Goal: Task Accomplishment & Management: Manage account settings

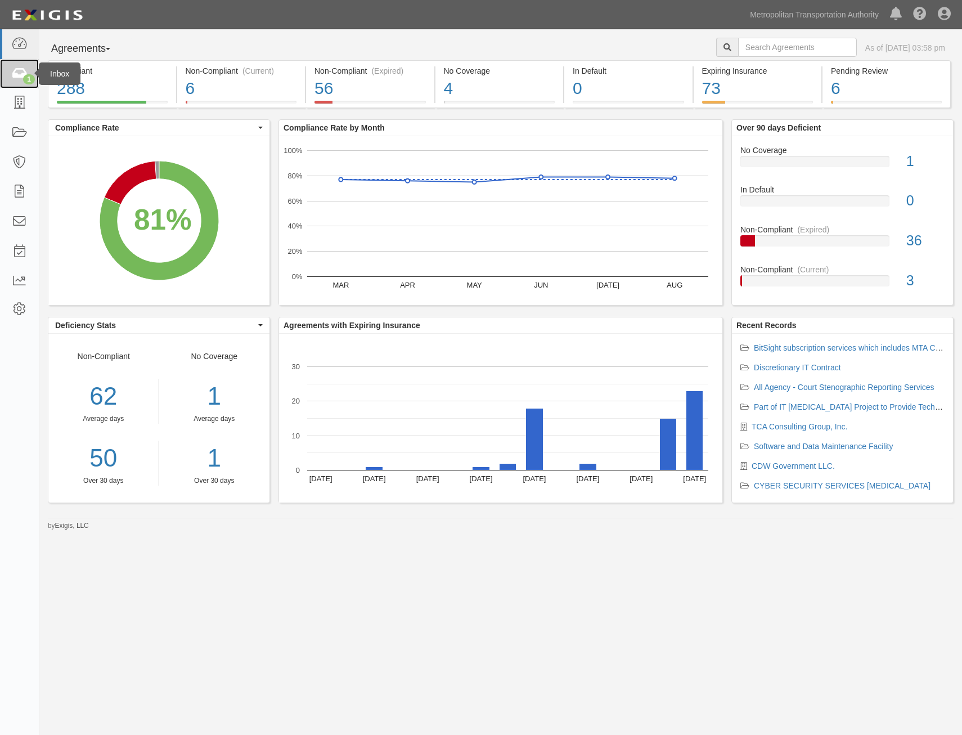
click at [29, 75] on div "1" at bounding box center [29, 79] width 12 height 10
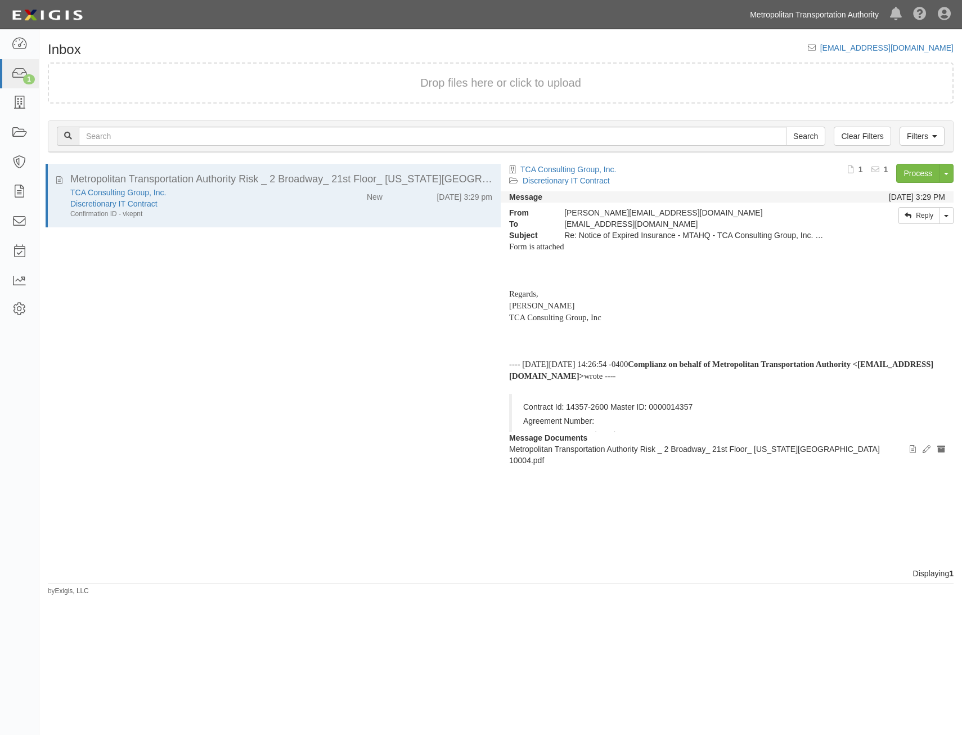
click at [820, 13] on link "Metropolitan Transportation Authority" at bounding box center [814, 14] width 140 height 23
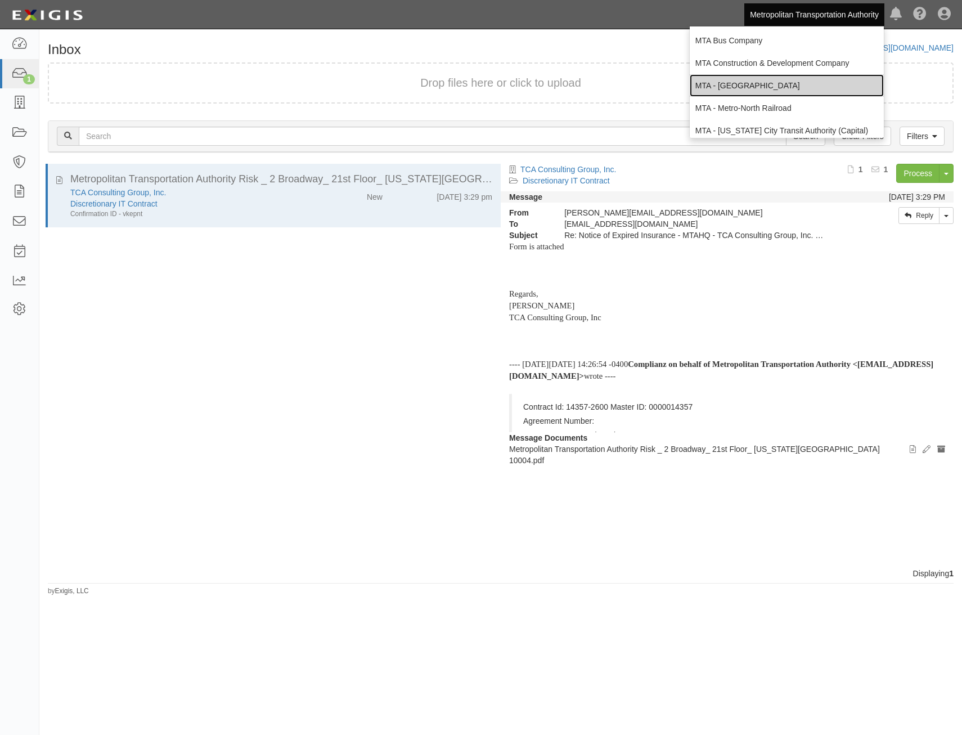
click at [807, 87] on link "MTA - [GEOGRAPHIC_DATA]" at bounding box center [787, 85] width 194 height 23
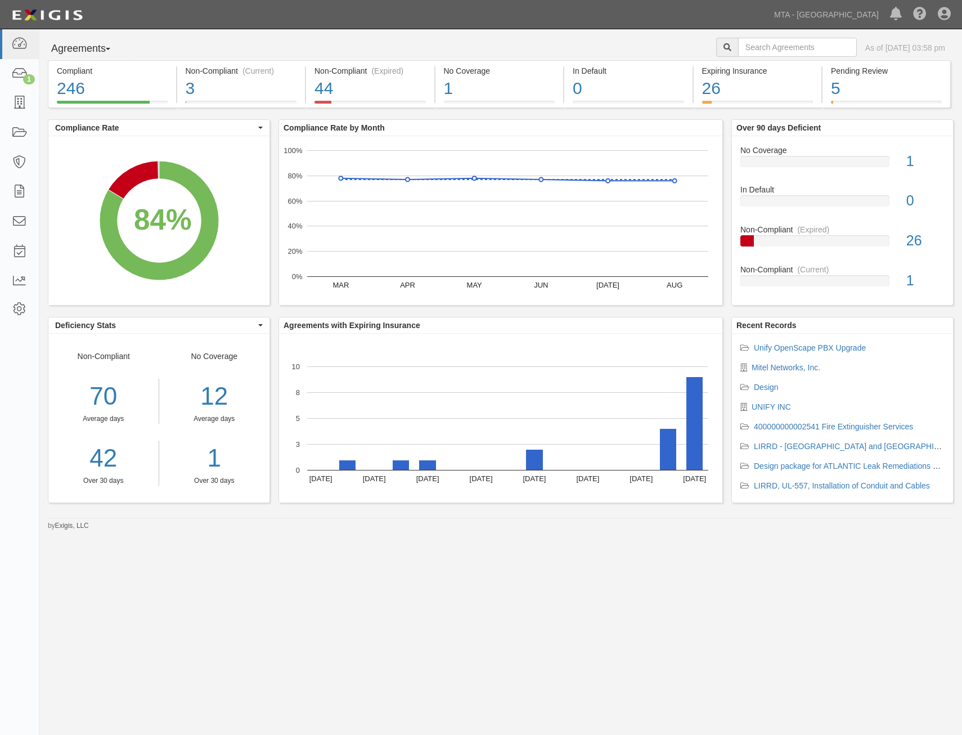
click at [820, 614] on div "Agreements Parties Agreements Coverages As of [DATE] 03:58 pm Compliant 246 84%…" at bounding box center [481, 359] width 962 height 661
click at [15, 82] on link "1" at bounding box center [19, 74] width 39 height 30
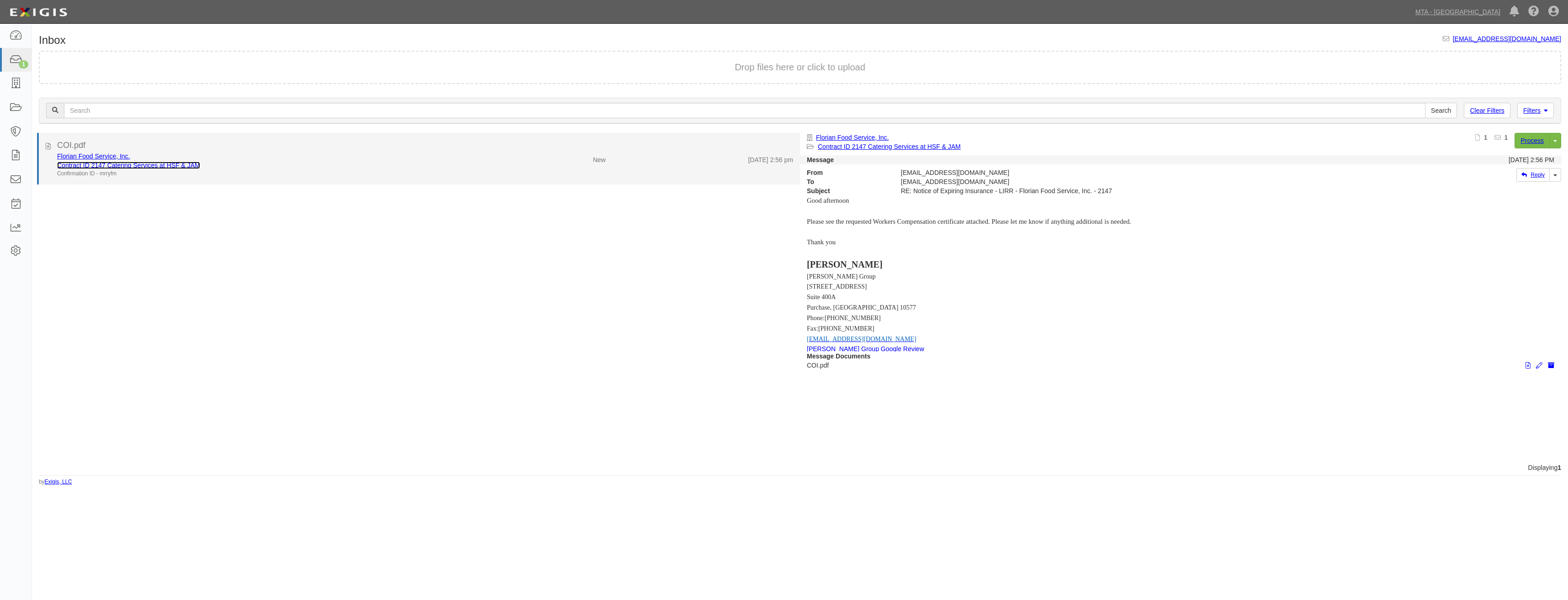
click at [170, 165] on link "Contract ID 2147 Catering Services at HSF & JAM" at bounding box center [128, 165] width 143 height 7
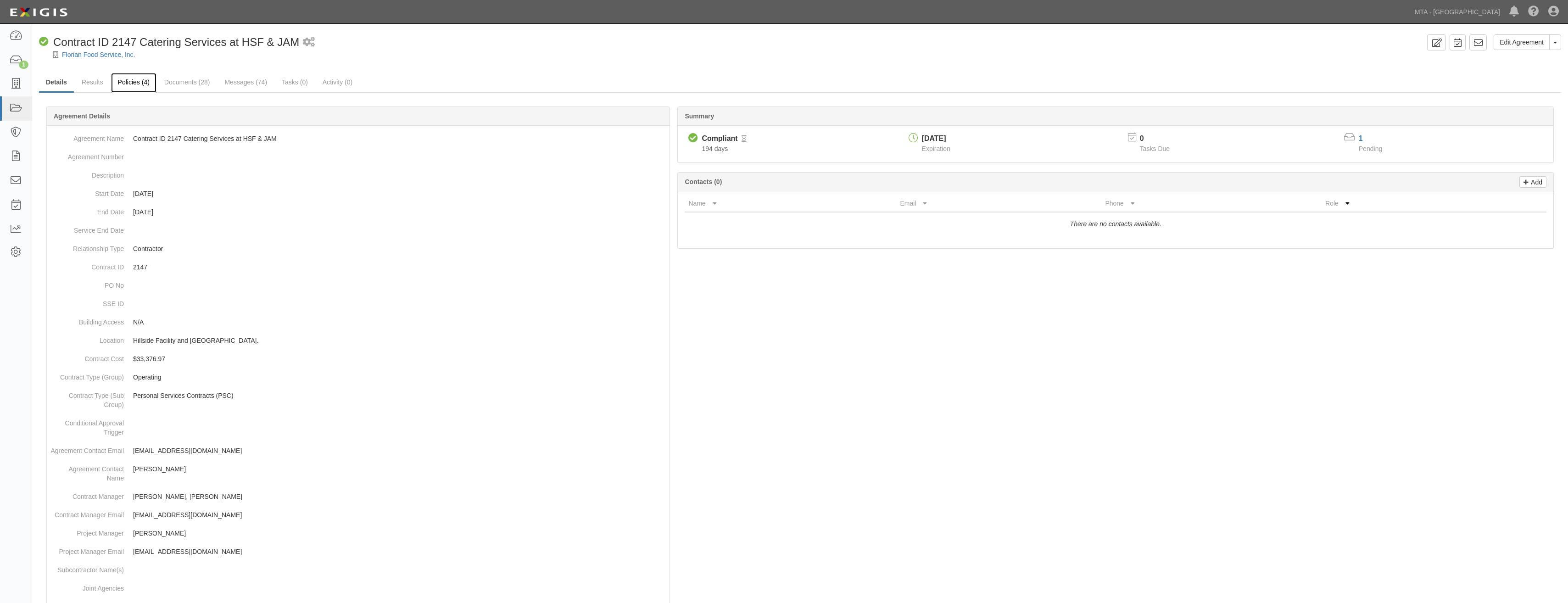
click at [140, 86] on link "Policies (4)" at bounding box center [134, 82] width 46 height 20
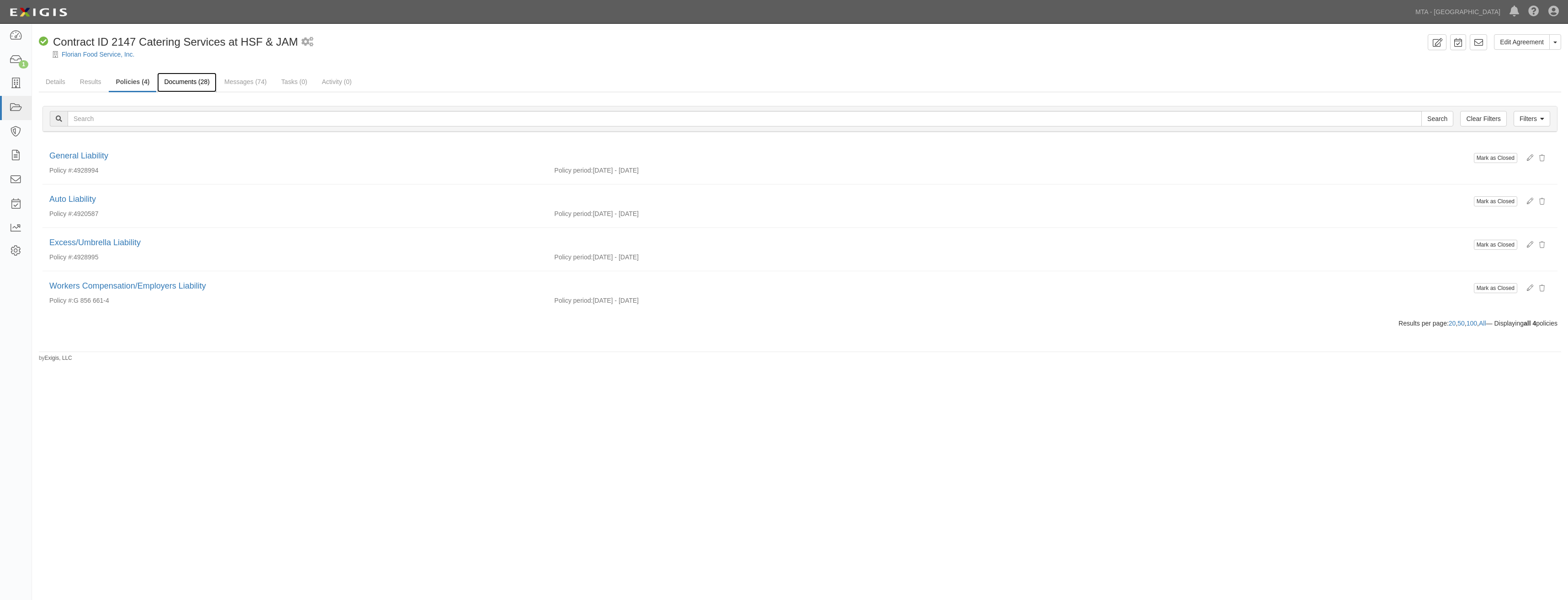
click at [172, 82] on link "Documents (28)" at bounding box center [187, 82] width 59 height 19
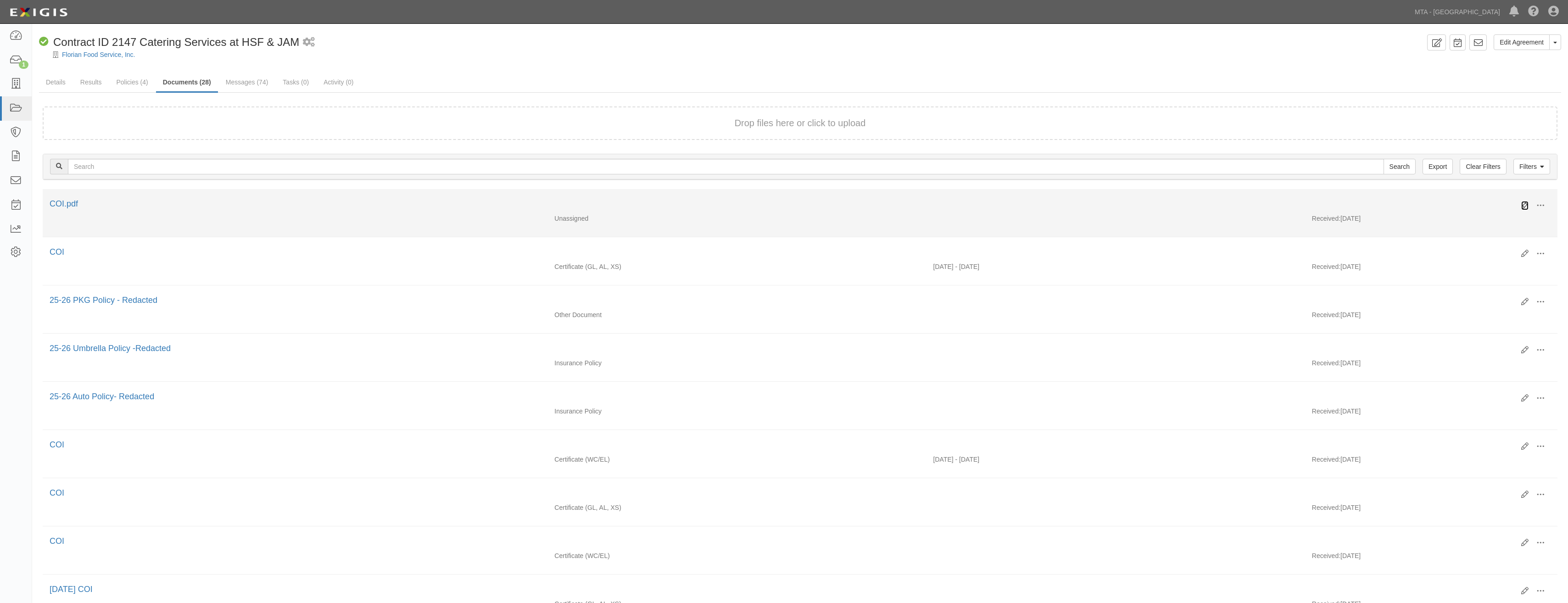
click at [1526, 205] on icon at bounding box center [1525, 206] width 7 height 7
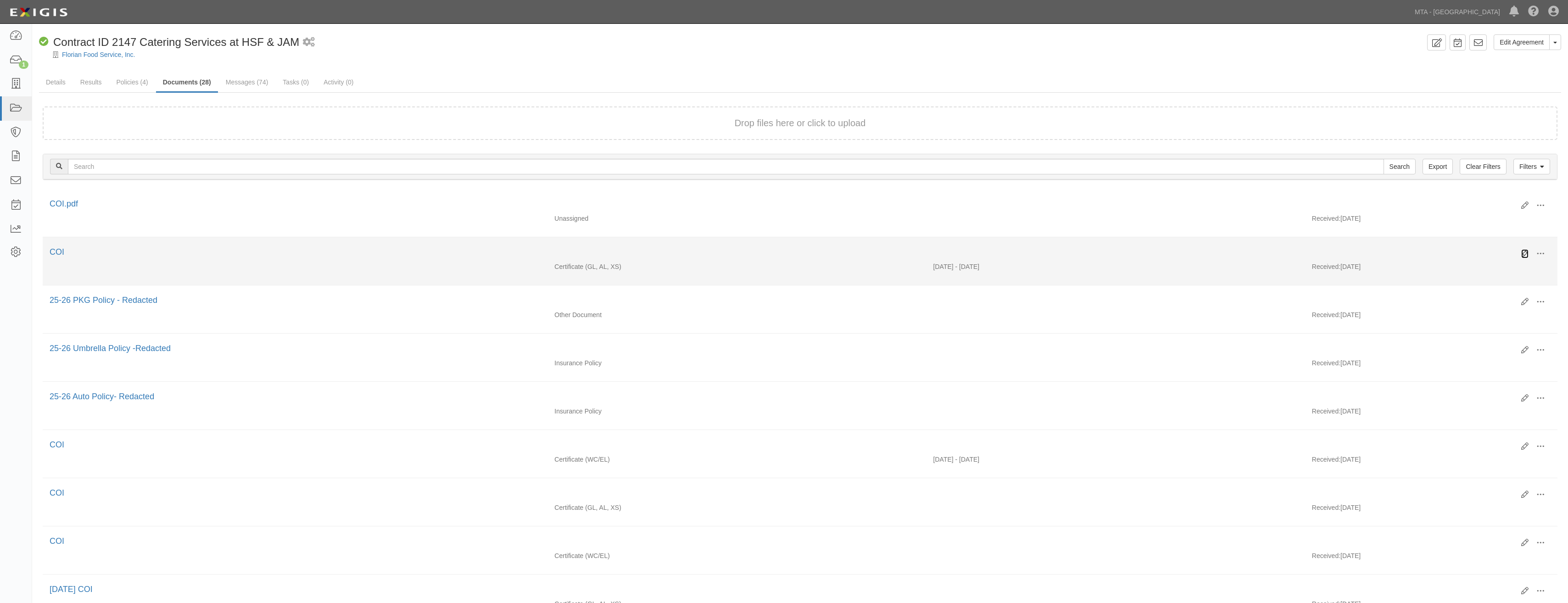
click at [1526, 253] on icon at bounding box center [1525, 254] width 7 height 7
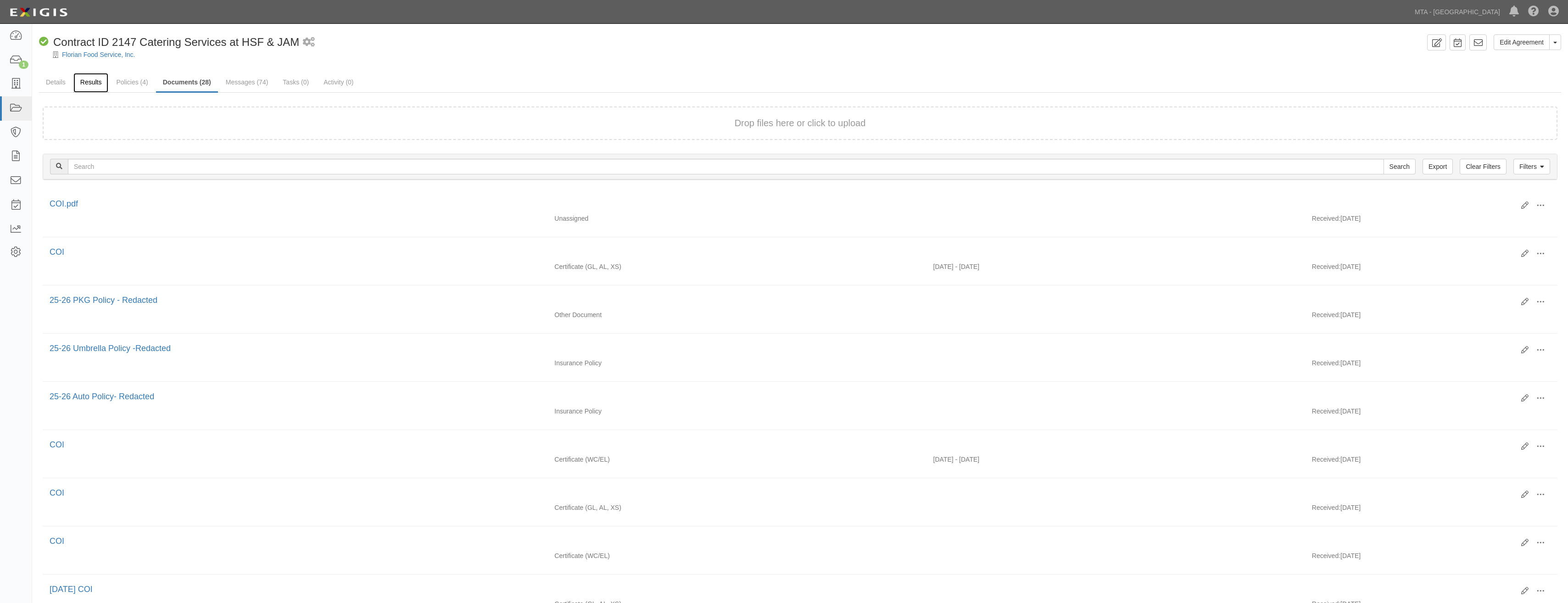
click at [91, 86] on link "Results" at bounding box center [91, 82] width 35 height 20
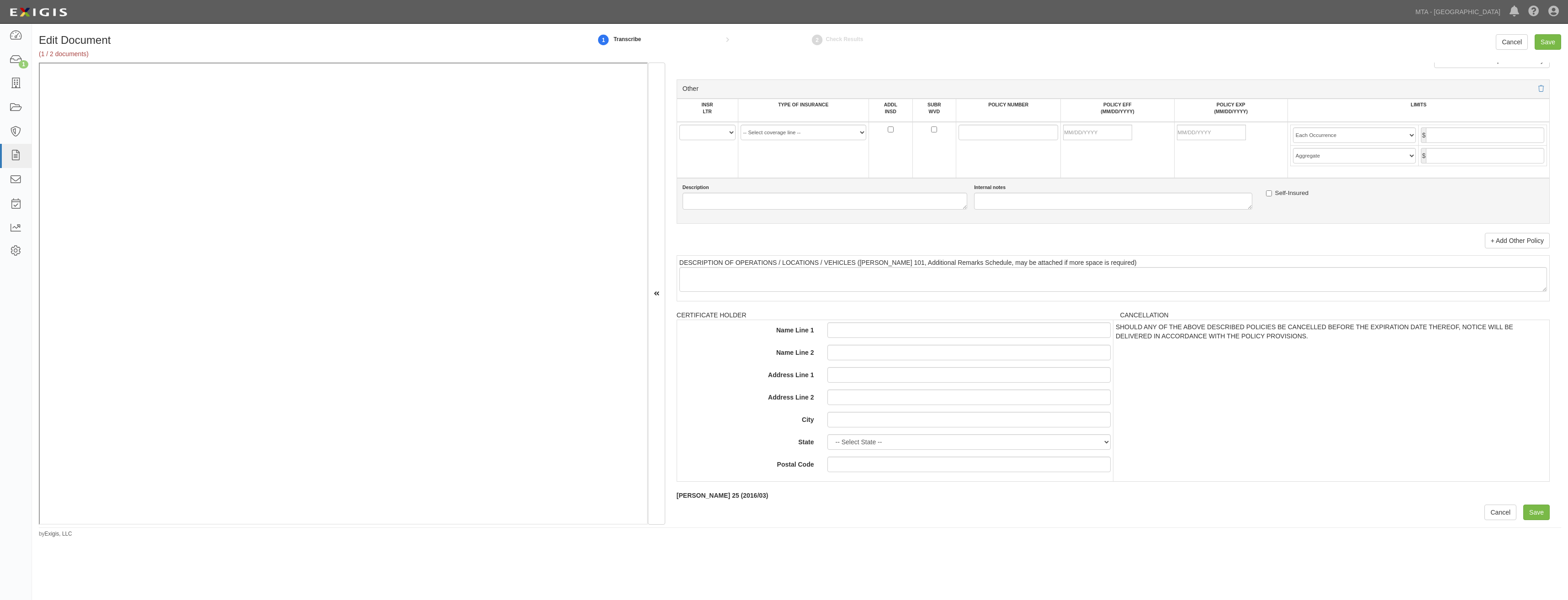
drag, startPoint x: 754, startPoint y: 345, endPoint x: 737, endPoint y: 554, distance: 209.7
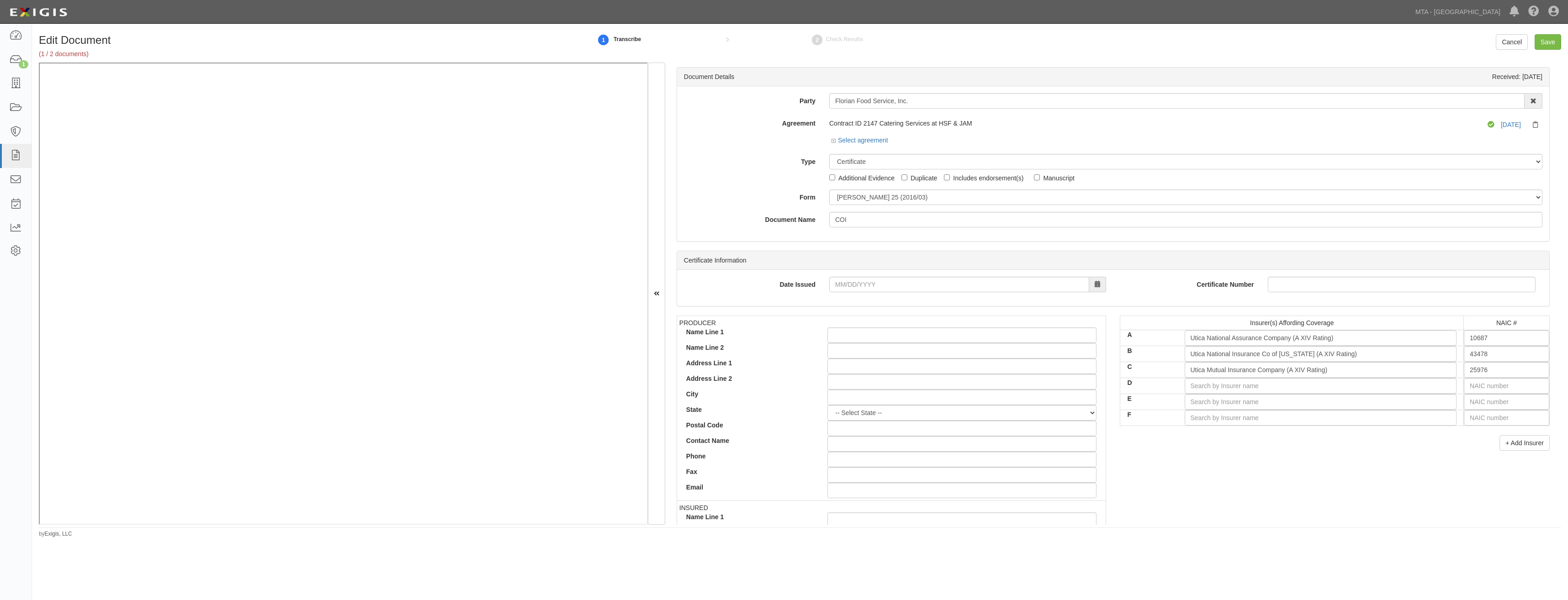
drag, startPoint x: 974, startPoint y: 370, endPoint x: 997, endPoint y: 295, distance: 78.4
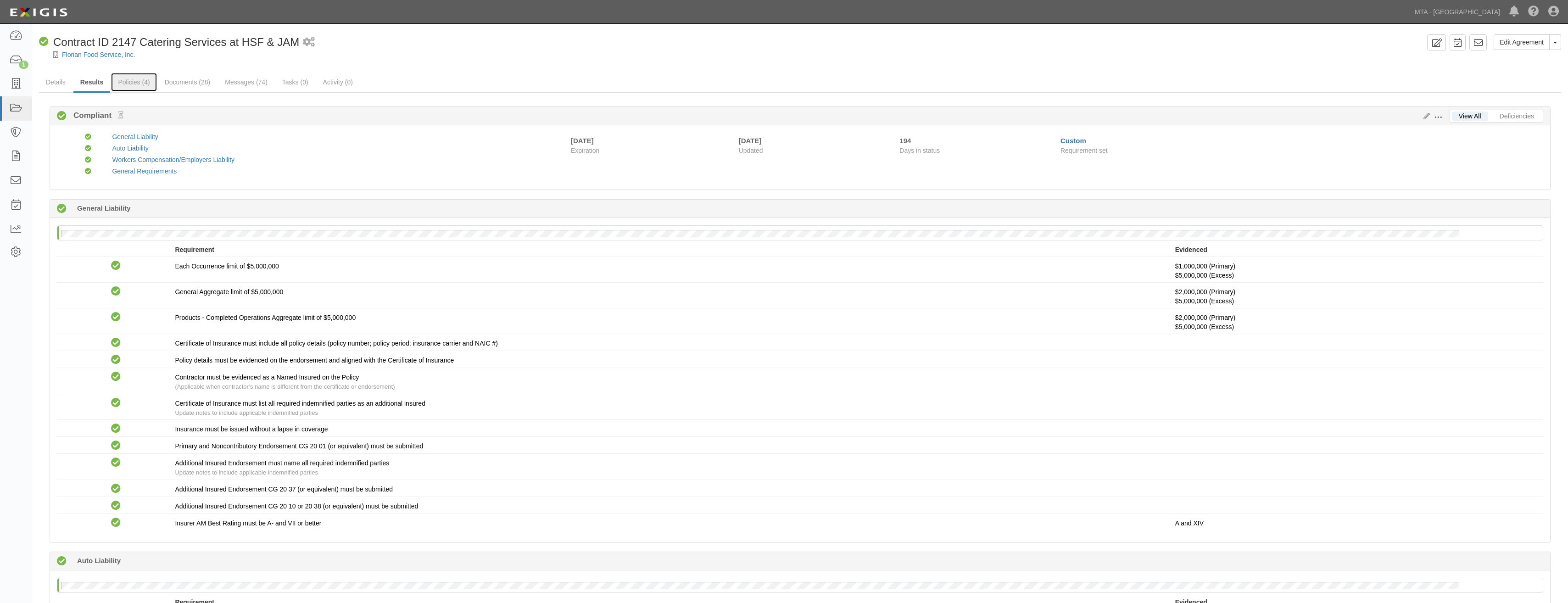
click at [130, 86] on link "Policies (4)" at bounding box center [134, 82] width 46 height 19
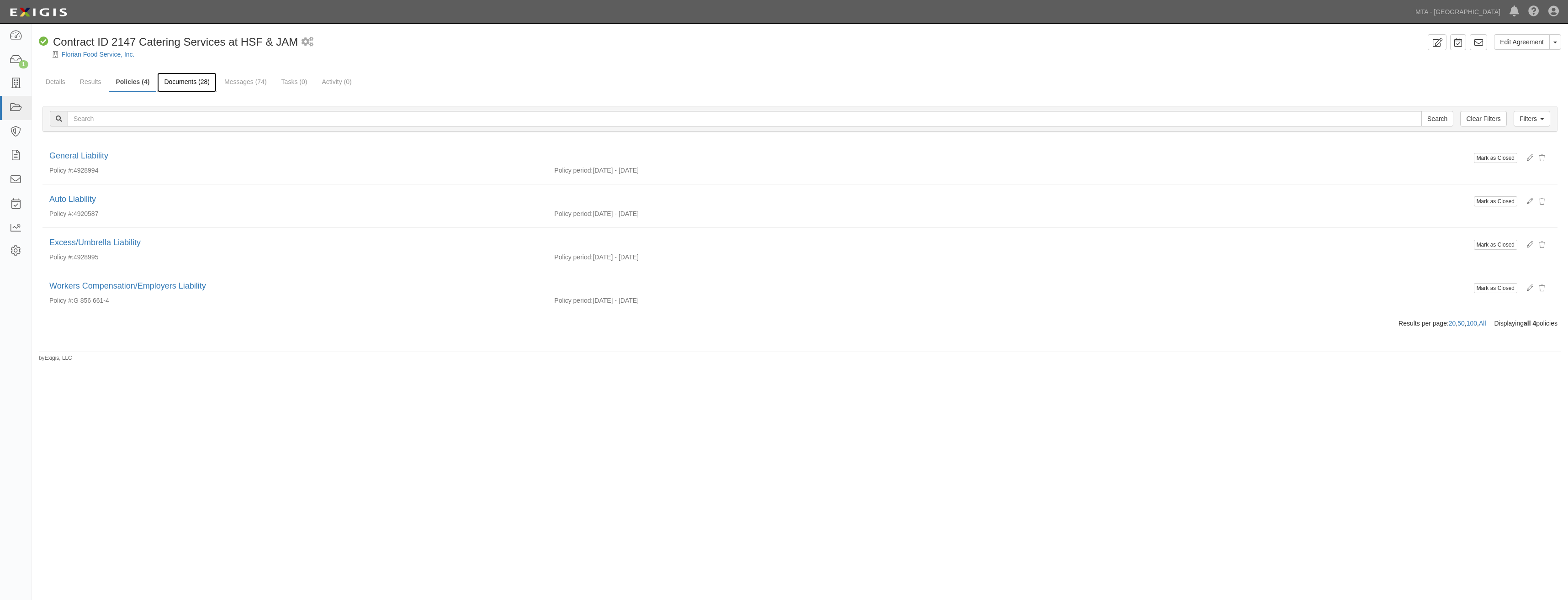
click at [199, 87] on link "Documents (28)" at bounding box center [187, 82] width 59 height 19
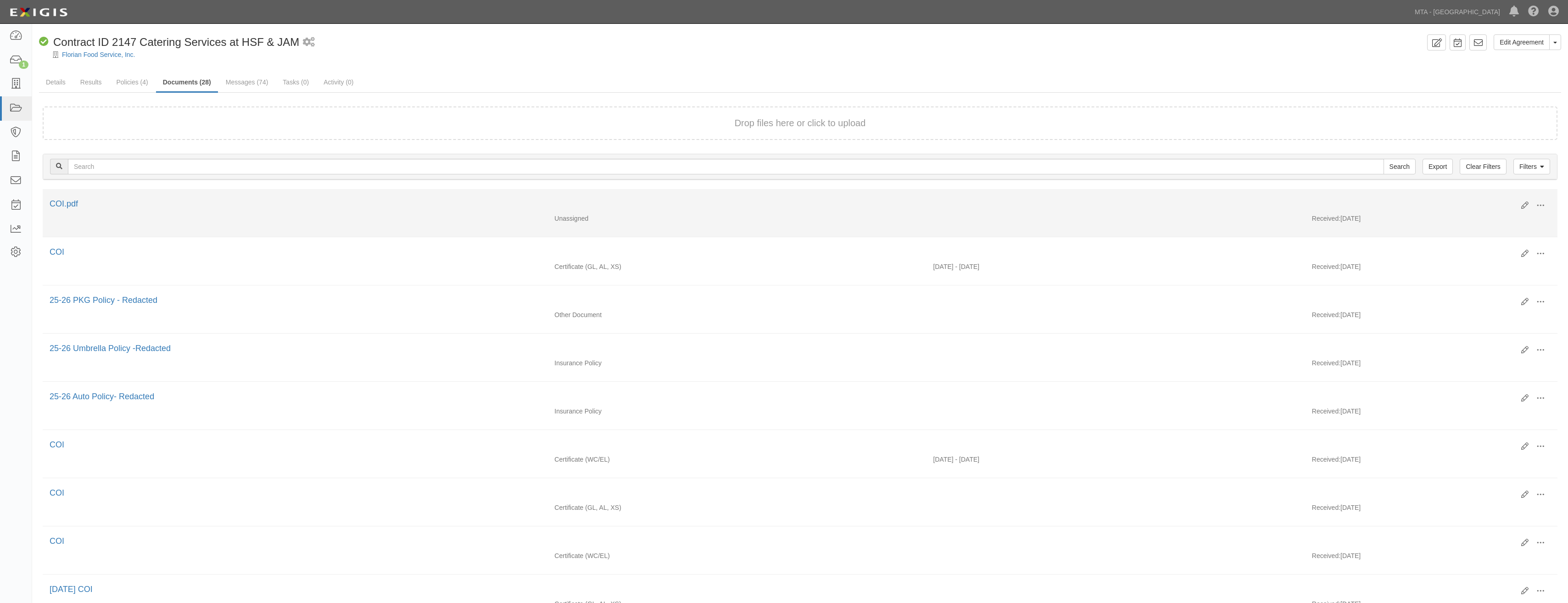
click div "Edit View View details Archive Delete"
click icon
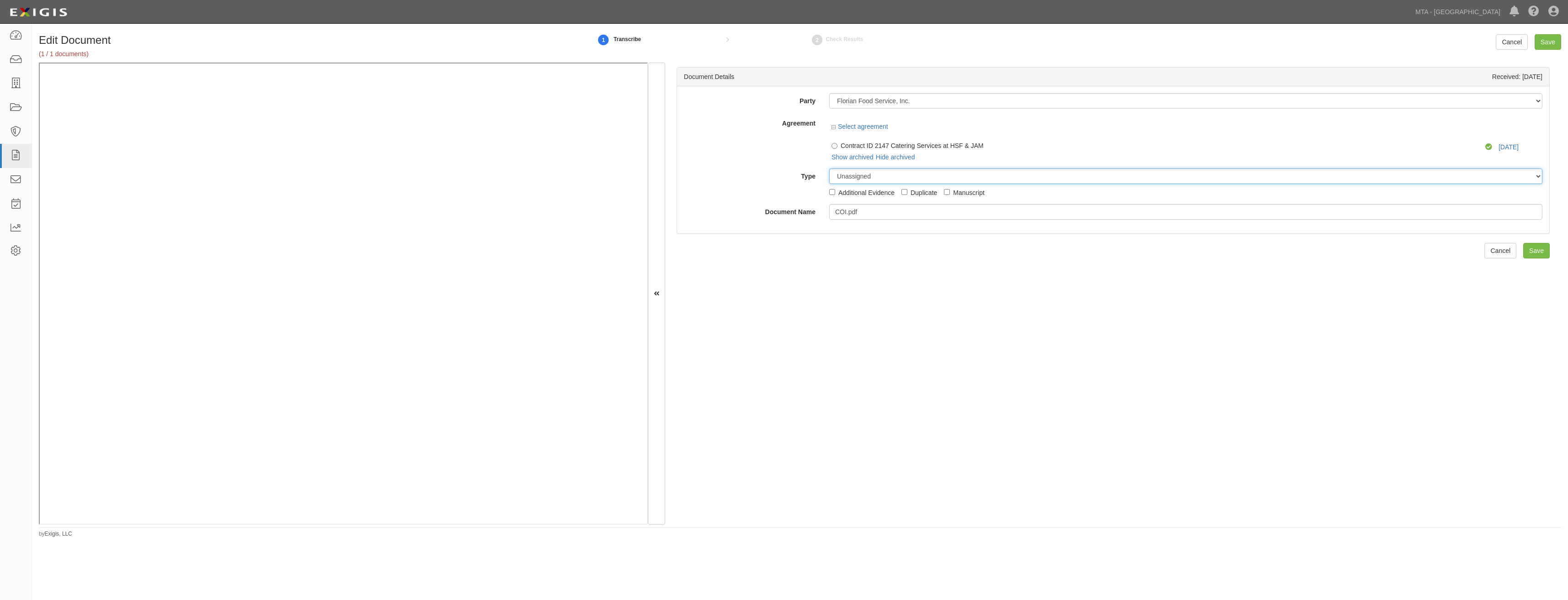
click at [891, 172] on select "Unassigned Binder Cancellation Notice Certificate Contract Endorsement Insuranc…" at bounding box center [1186, 176] width 713 height 15
select select "CertificateDetail"
click at [829, 169] on select "Unassigned Binder Cancellation Notice Certificate Contract Endorsement Insuranc…" at bounding box center [1186, 176] width 713 height 15
click at [913, 213] on input "COI.pdf" at bounding box center [1186, 211] width 713 height 15
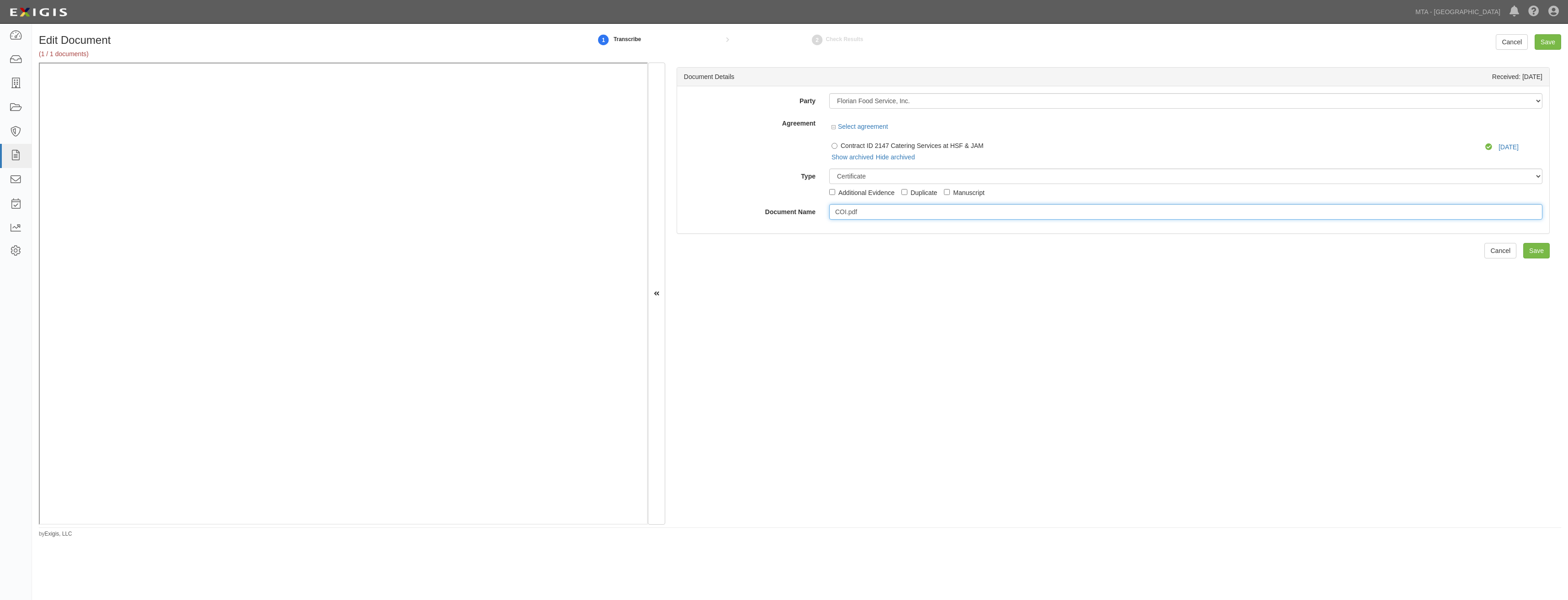
click at [913, 213] on input "COI.pdf" at bounding box center [1186, 211] width 713 height 15
type input "COI"
click at [1198, 243] on div "Document Details Received: 09/16/2025 Party 1065 Atlantic Avenue LLC 1065 Atlan…" at bounding box center [1112, 293] width 896 height 462
click at [1134, 382] on div "Document Details Received: [DATE] Party Florian Food Service, Inc. [STREET_ADDR…" at bounding box center [1112, 293] width 896 height 462
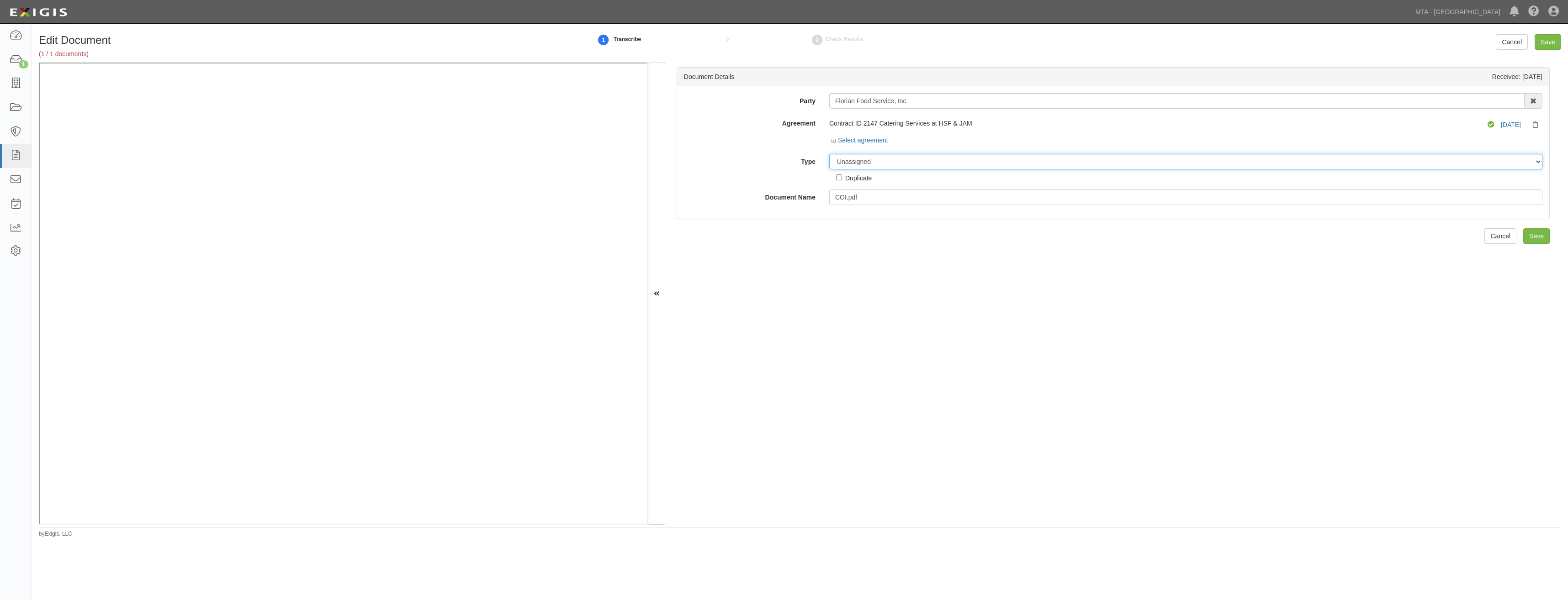
click at [910, 163] on select "Unassigned Binder Cancellation Notice Certificate Contract Endorsement Insuranc…" at bounding box center [1186, 162] width 713 height 15
select select "CertificateDetail"
click at [829, 154] on select "Unassigned Binder Cancellation Notice Certificate Contract Endorsement Insuranc…" at bounding box center [1186, 162] width 713 height 15
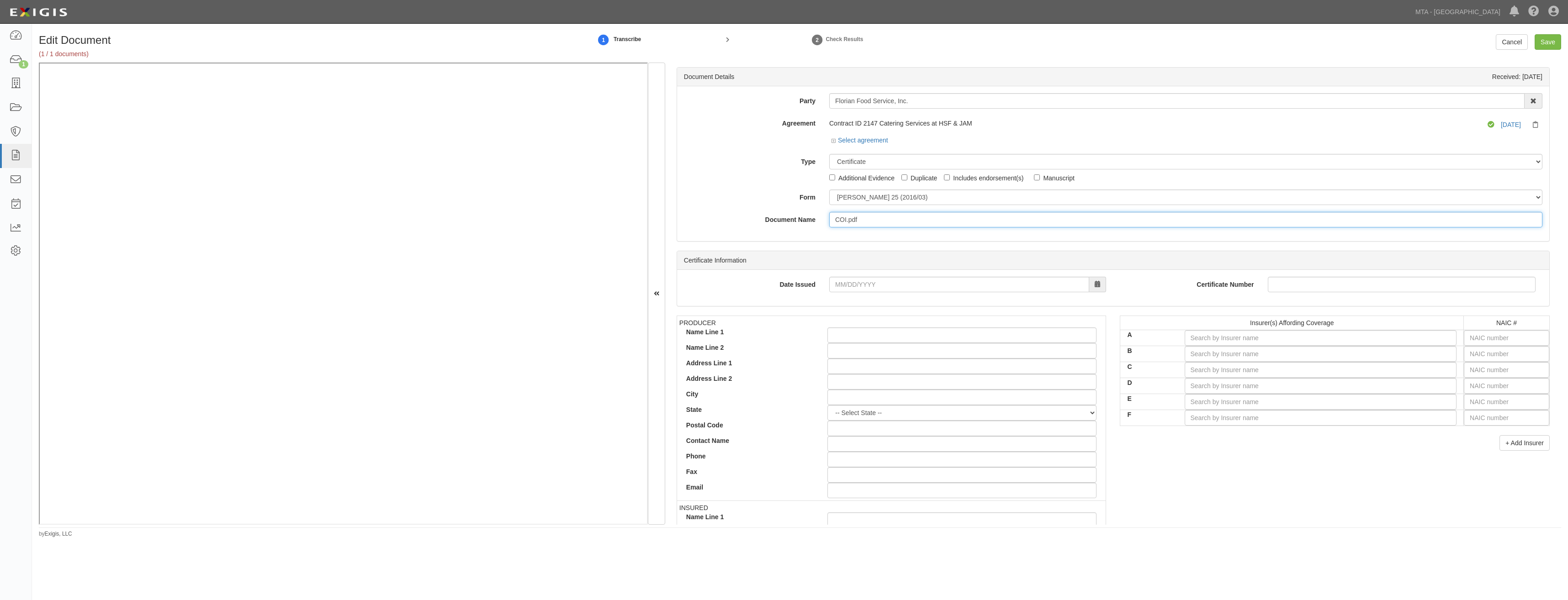
click at [880, 224] on input "COI.pdf" at bounding box center [1186, 219] width 713 height 15
type input "COI"
click at [1506, 341] on input "text" at bounding box center [1505, 338] width 85 height 15
type input "0"
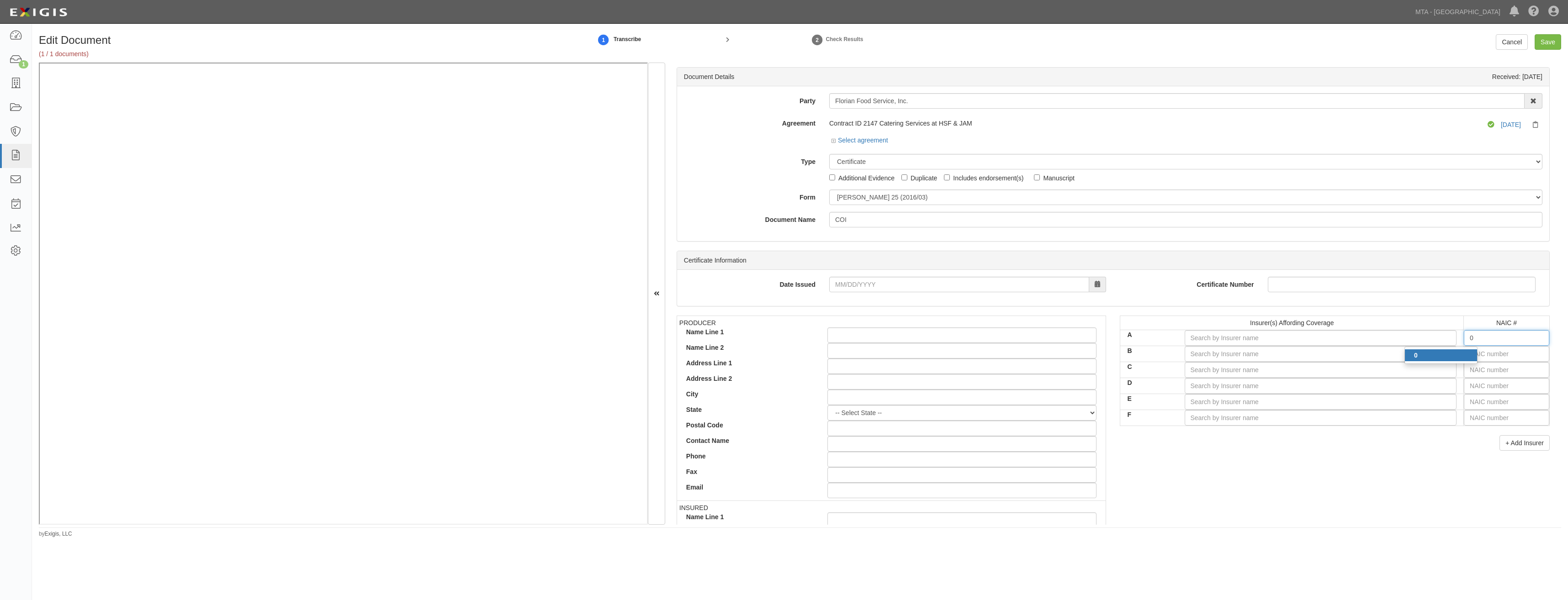
click at [1433, 354] on div "0" at bounding box center [1441, 355] width 72 height 12
type input "State Compensation Insurance Fund (A++ XV Rating)"
click at [1185, 529] on footer "by Exigis, LLC" at bounding box center [800, 529] width 1522 height 2
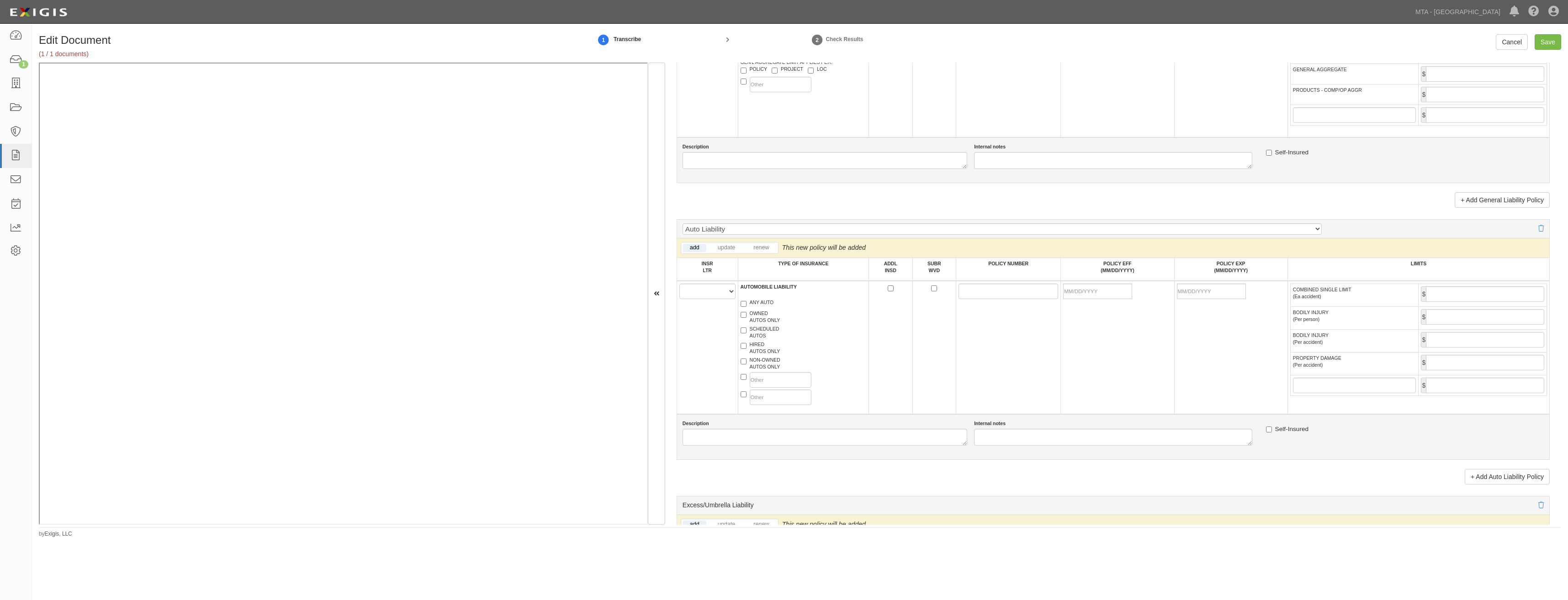
drag, startPoint x: 1186, startPoint y: 485, endPoint x: 1177, endPoint y: 542, distance: 57.7
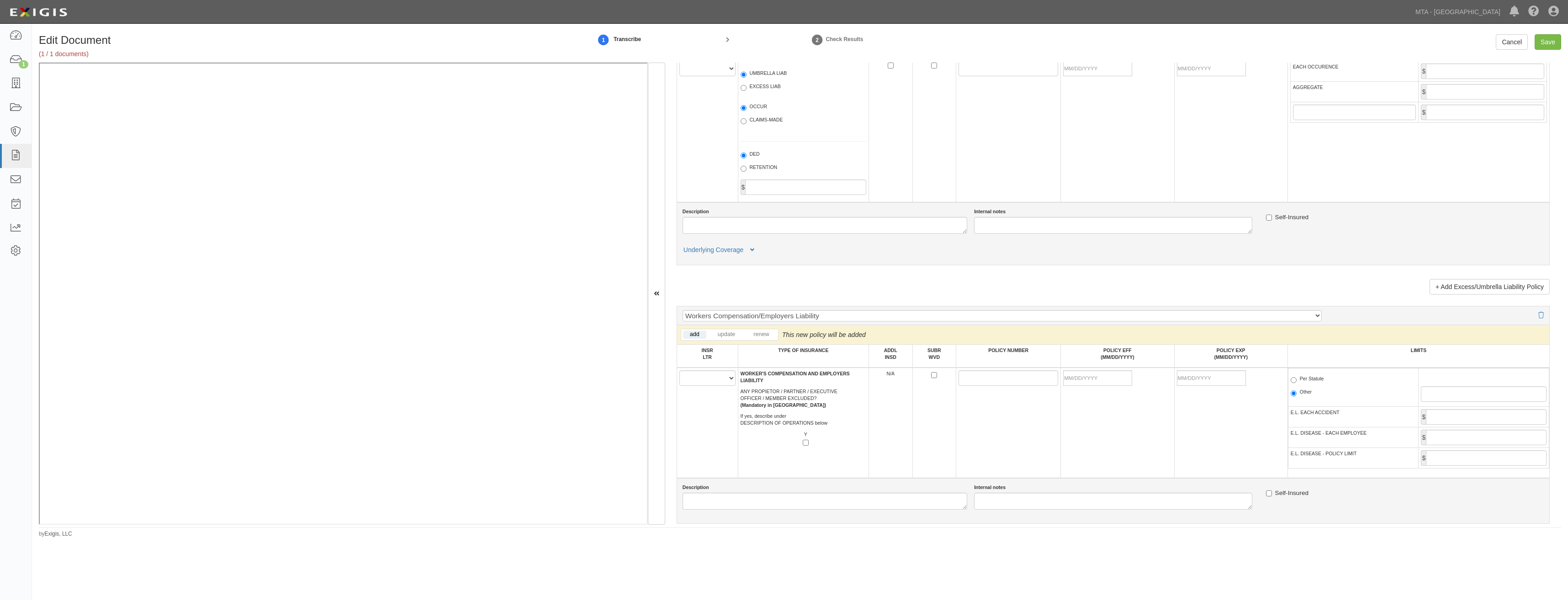
scroll to position [1241, 0]
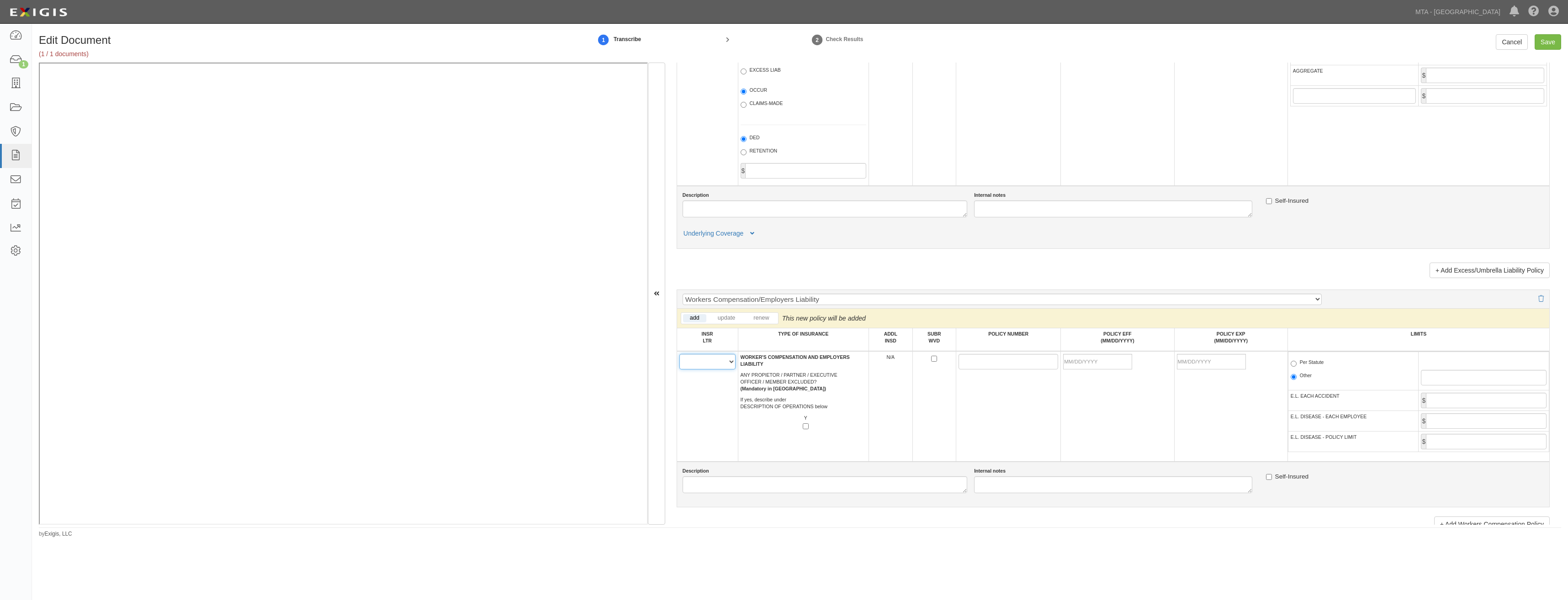
click at [713, 364] on select "A B C D E F" at bounding box center [706, 361] width 56 height 15
select select "A"
click at [679, 354] on select "A B C D E F" at bounding box center [706, 361] width 56 height 15
click at [941, 401] on td at bounding box center [934, 407] width 44 height 110
click at [985, 360] on input "POLICY NUMBER" at bounding box center [1008, 361] width 100 height 15
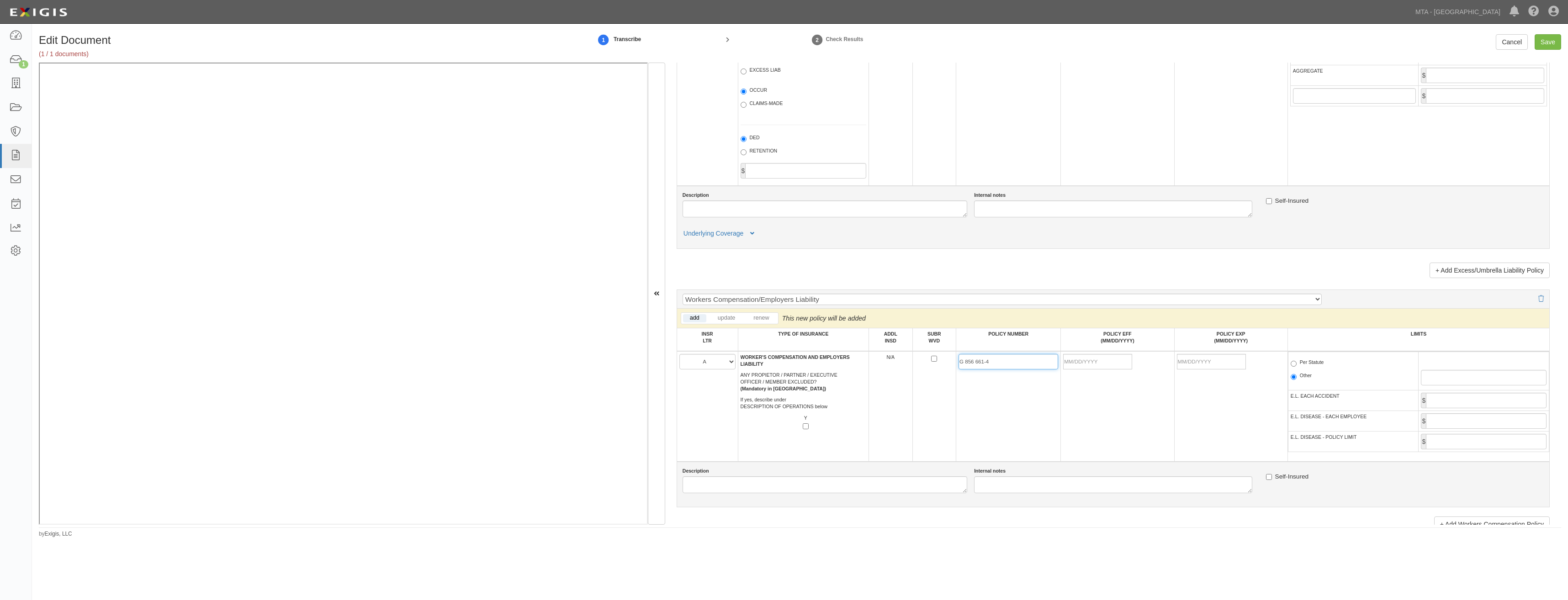
type input "G 856 661-4"
drag, startPoint x: 1117, startPoint y: 361, endPoint x: 1108, endPoint y: 365, distance: 9.8
click at [1115, 362] on input "POLICY EFF (MM/DD/YYYY)" at bounding box center [1097, 361] width 69 height 15
type input "09/30/2025"
type input "09/30/2026"
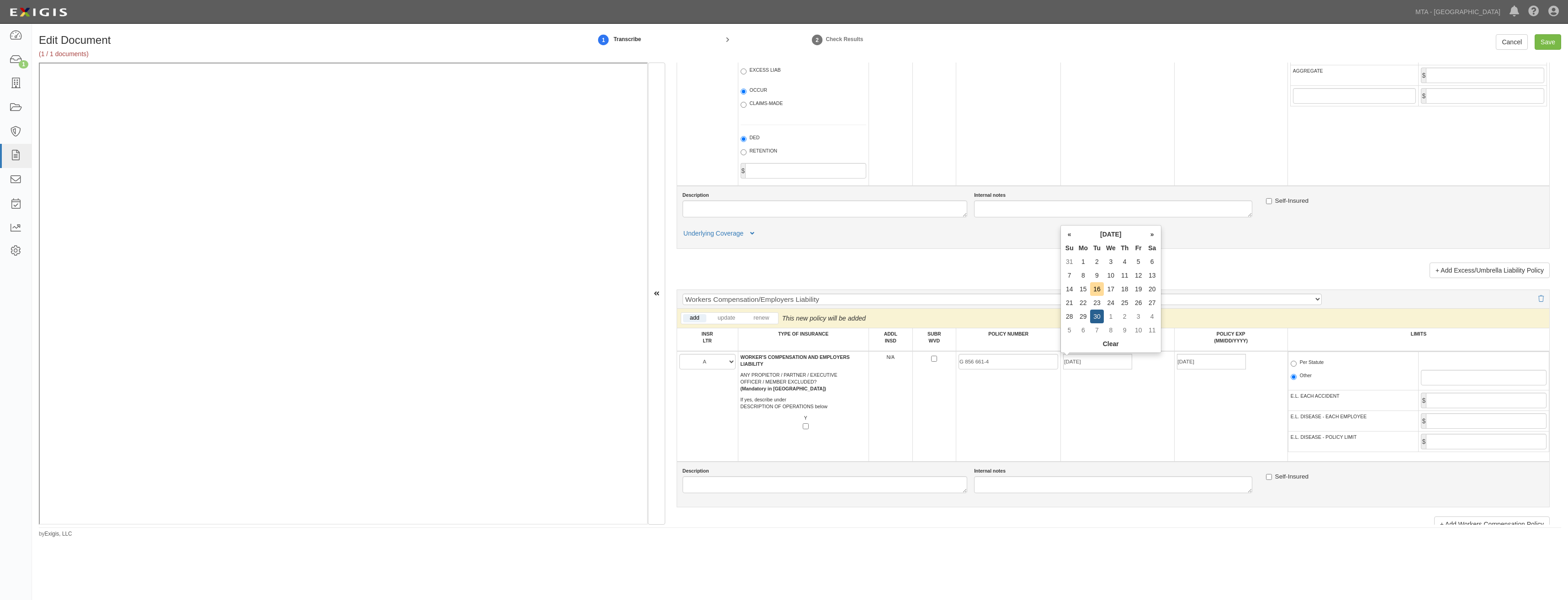
click at [999, 412] on td "G 856 661-4" at bounding box center [1008, 407] width 105 height 110
click at [1302, 359] on td "Per Statute Other" at bounding box center [1353, 371] width 131 height 38
click at [1305, 360] on label "Per Statute" at bounding box center [1307, 363] width 33 height 9
click at [1296, 360] on input "Per Statute" at bounding box center [1293, 363] width 6 height 6
radio input "true"
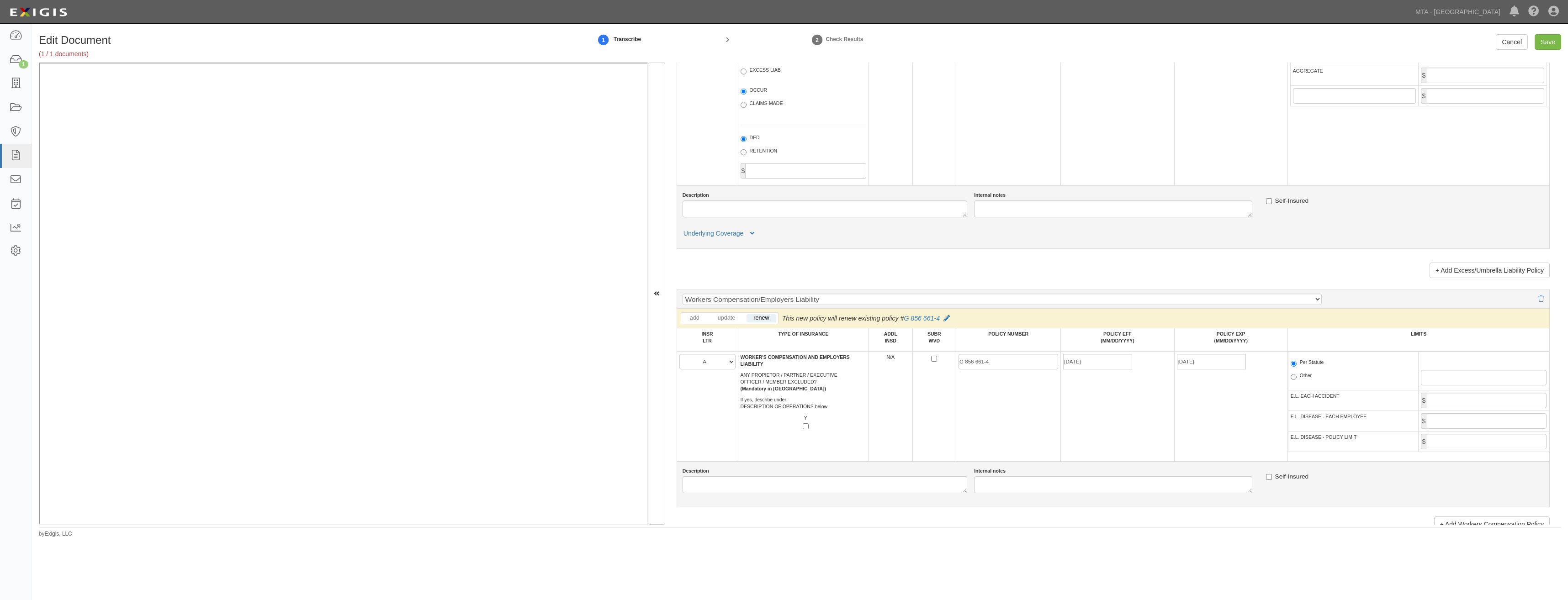
click at [1465, 392] on td "$" at bounding box center [1484, 400] width 131 height 20
click at [1478, 408] on input "E.L. EACH ACCIDENT" at bounding box center [1486, 400] width 121 height 15
type input "1,000,000"
click at [1481, 421] on input "E.L. DISEASE - EACH EMPLOYEE" at bounding box center [1486, 421] width 121 height 15
type input "1,000,000"
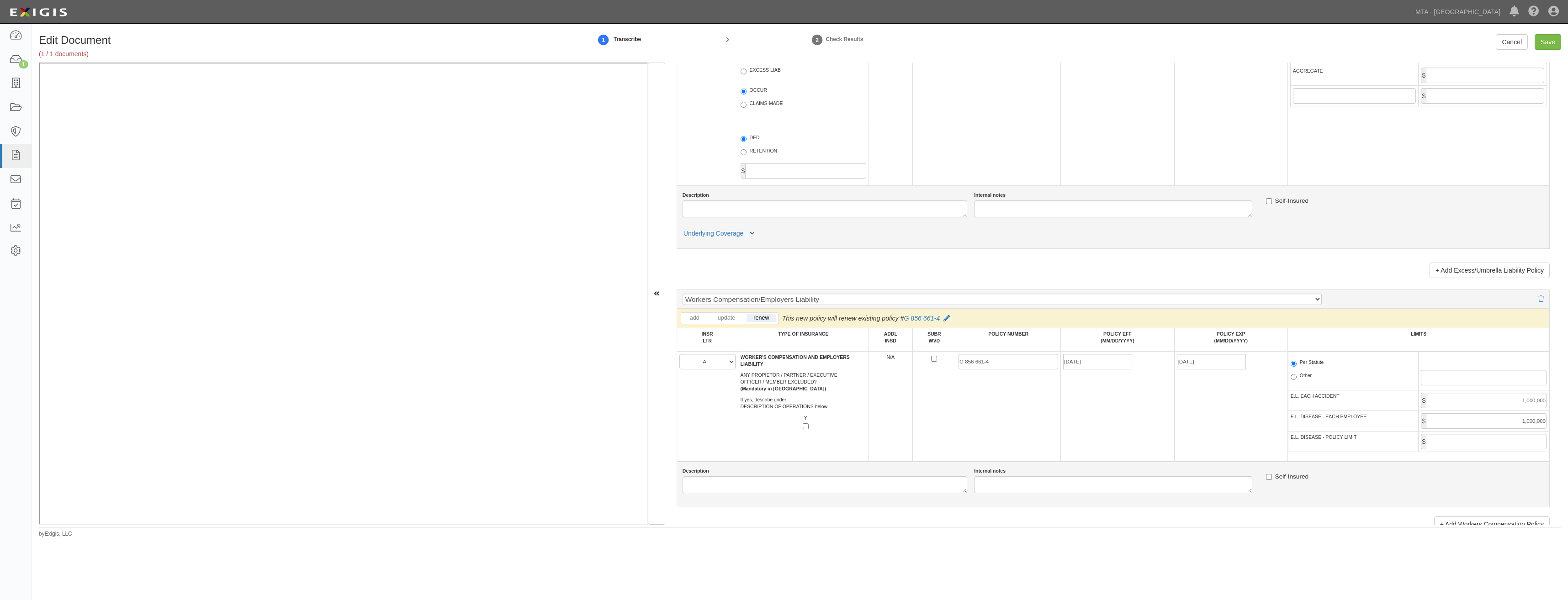
click at [1470, 451] on td "$" at bounding box center [1484, 442] width 131 height 20
drag, startPoint x: 1477, startPoint y: 440, endPoint x: 1470, endPoint y: 445, distance: 8.6
click at [1477, 440] on input "E.L. DISEASE - POLICY LIMIT" at bounding box center [1486, 441] width 121 height 15
type input "1,000,000"
click at [1362, 468] on div "Self-Insured" at bounding box center [1404, 478] width 292 height 21
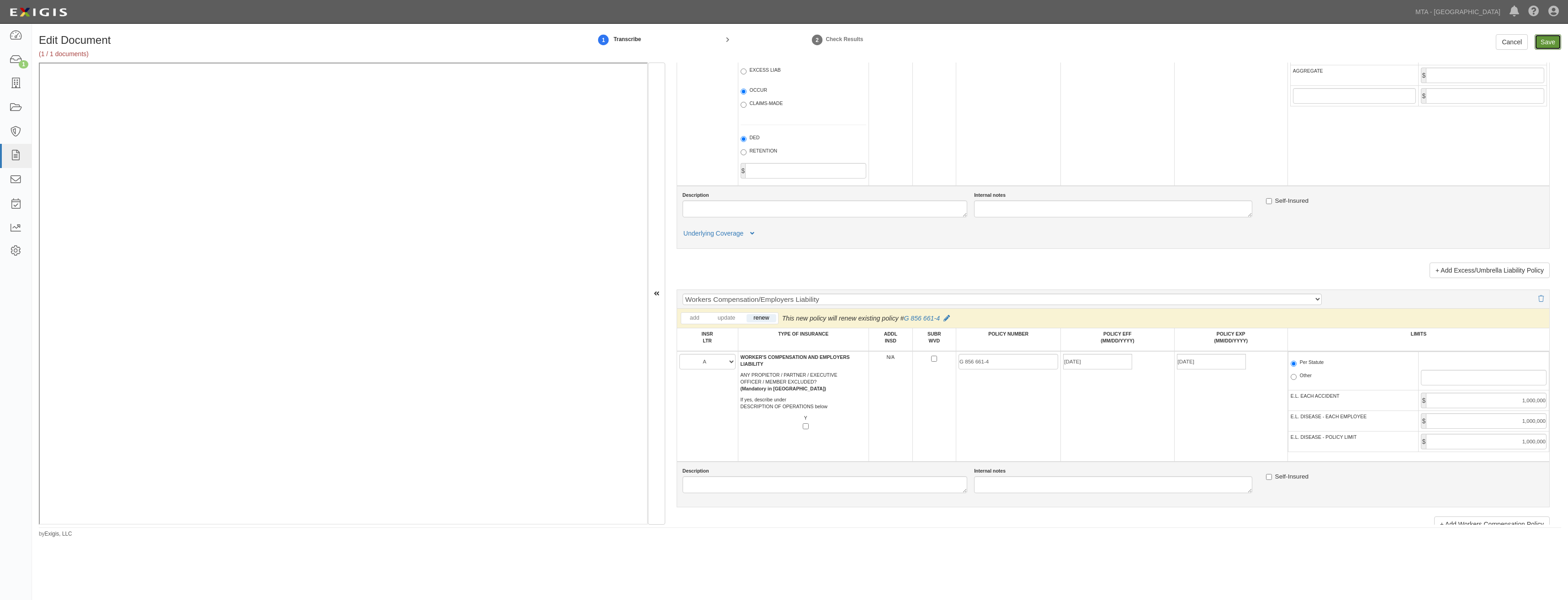
click at [1552, 42] on input "Save" at bounding box center [1548, 41] width 27 height 15
type input "1000000"
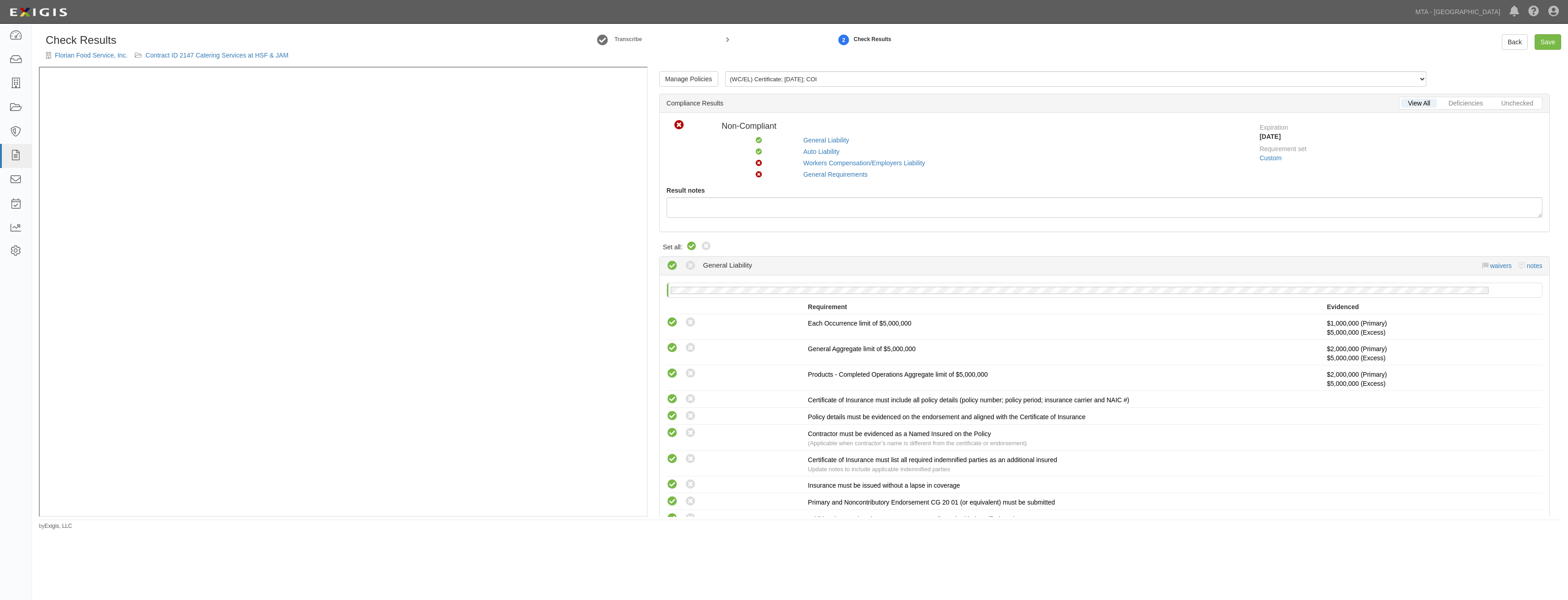
click at [688, 248] on icon at bounding box center [692, 247] width 11 height 11
radio input "true"
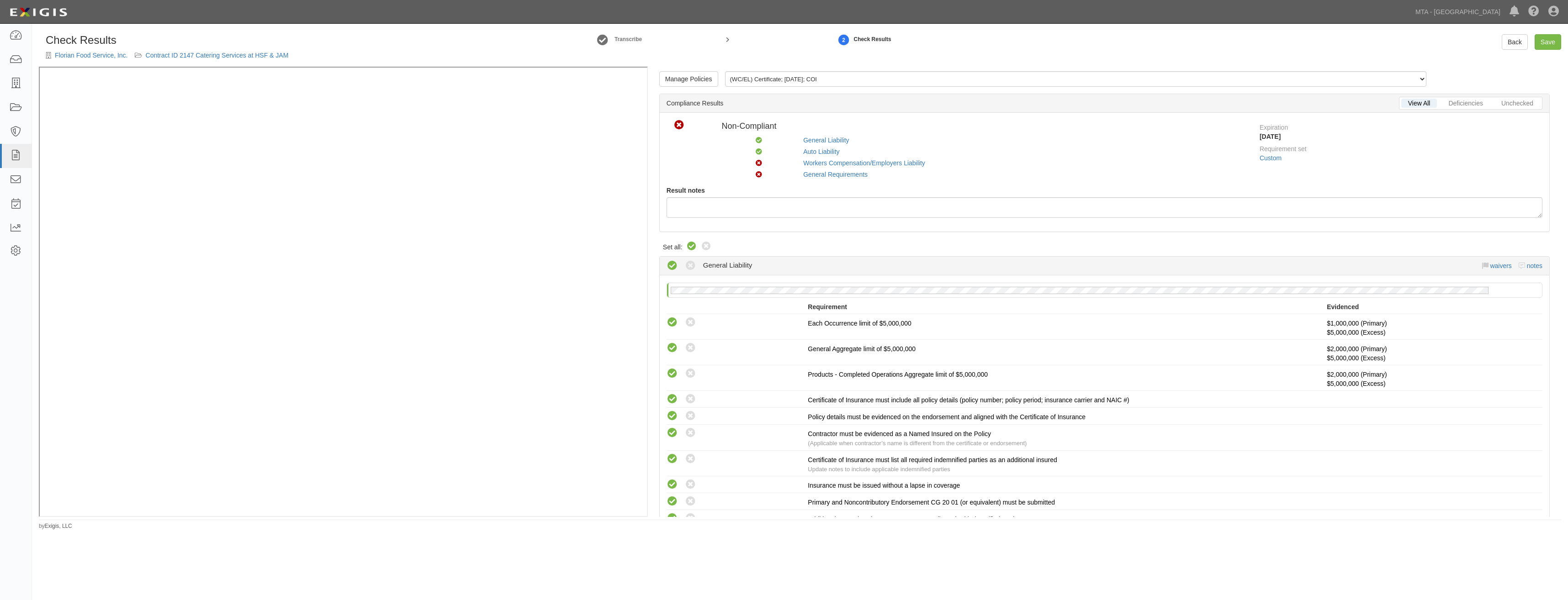
radio input "true"
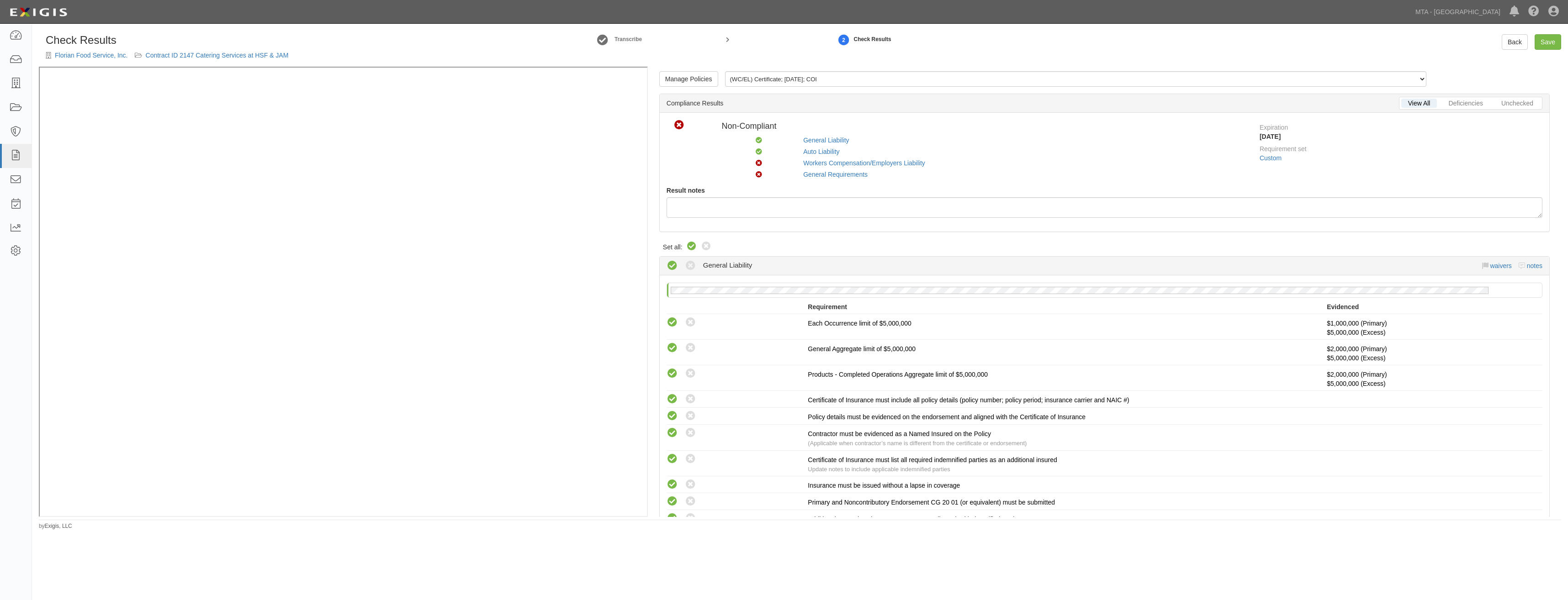
radio input "true"
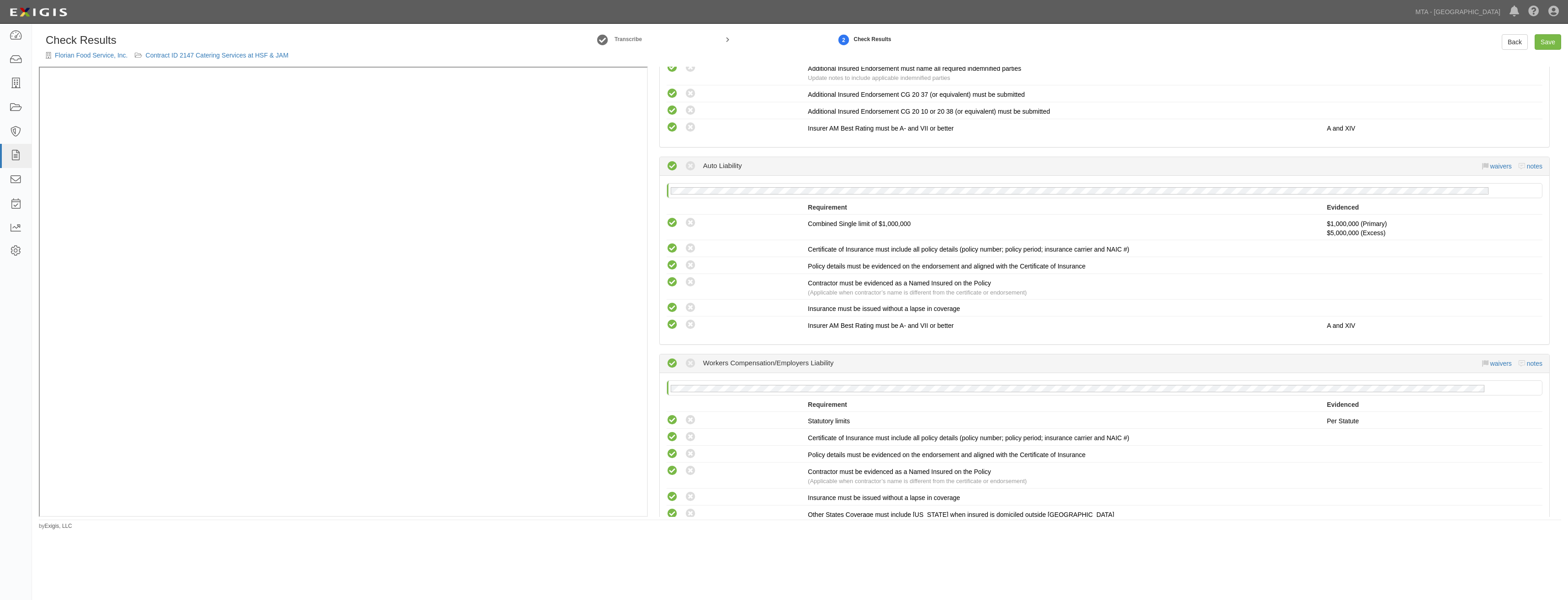
scroll to position [927, 0]
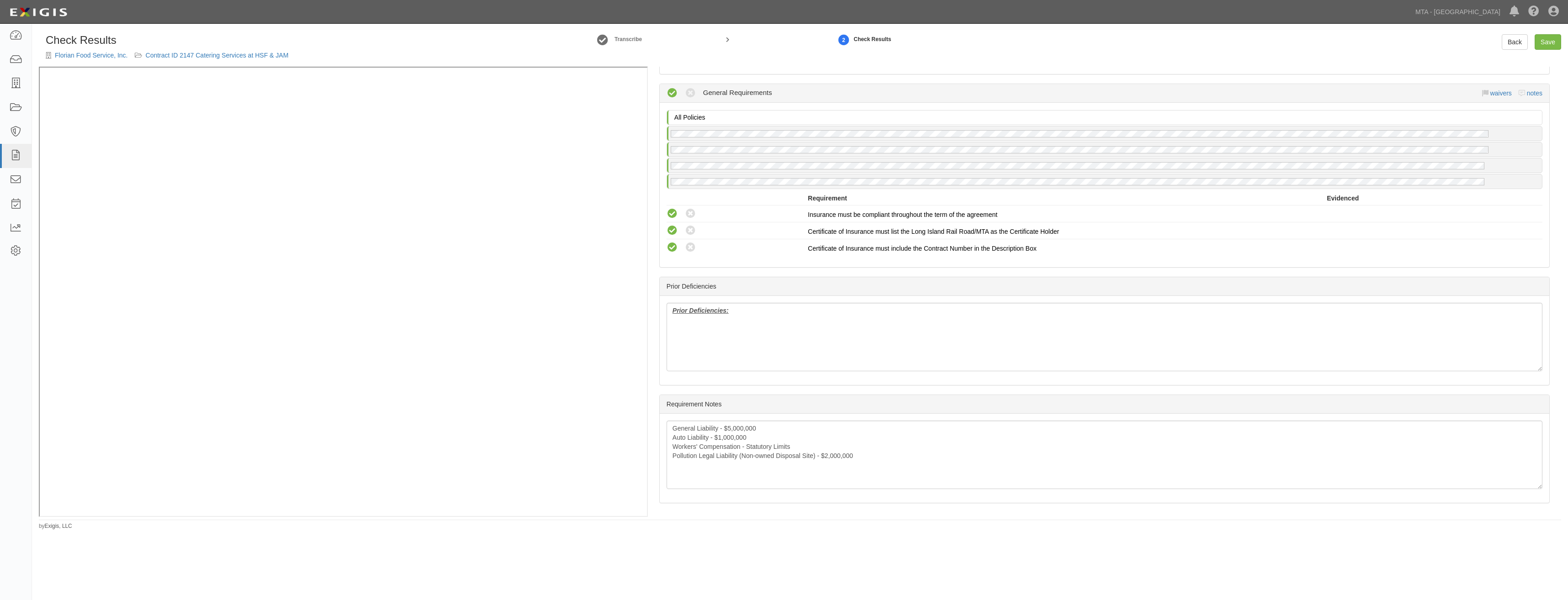
drag, startPoint x: 1134, startPoint y: 152, endPoint x: 1127, endPoint y: 451, distance: 299.1
click at [1552, 42] on link "Save" at bounding box center [1548, 41] width 27 height 15
radio input "true"
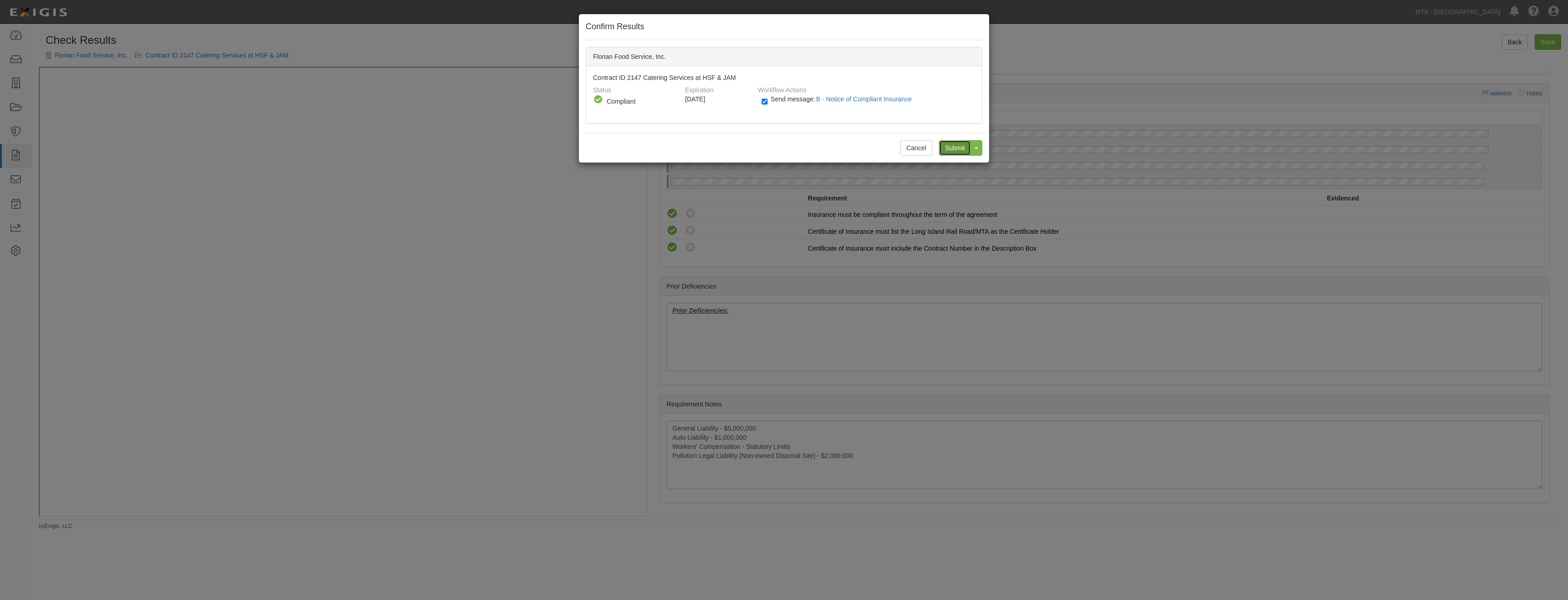
click at [951, 149] on input "Submit" at bounding box center [954, 148] width 32 height 15
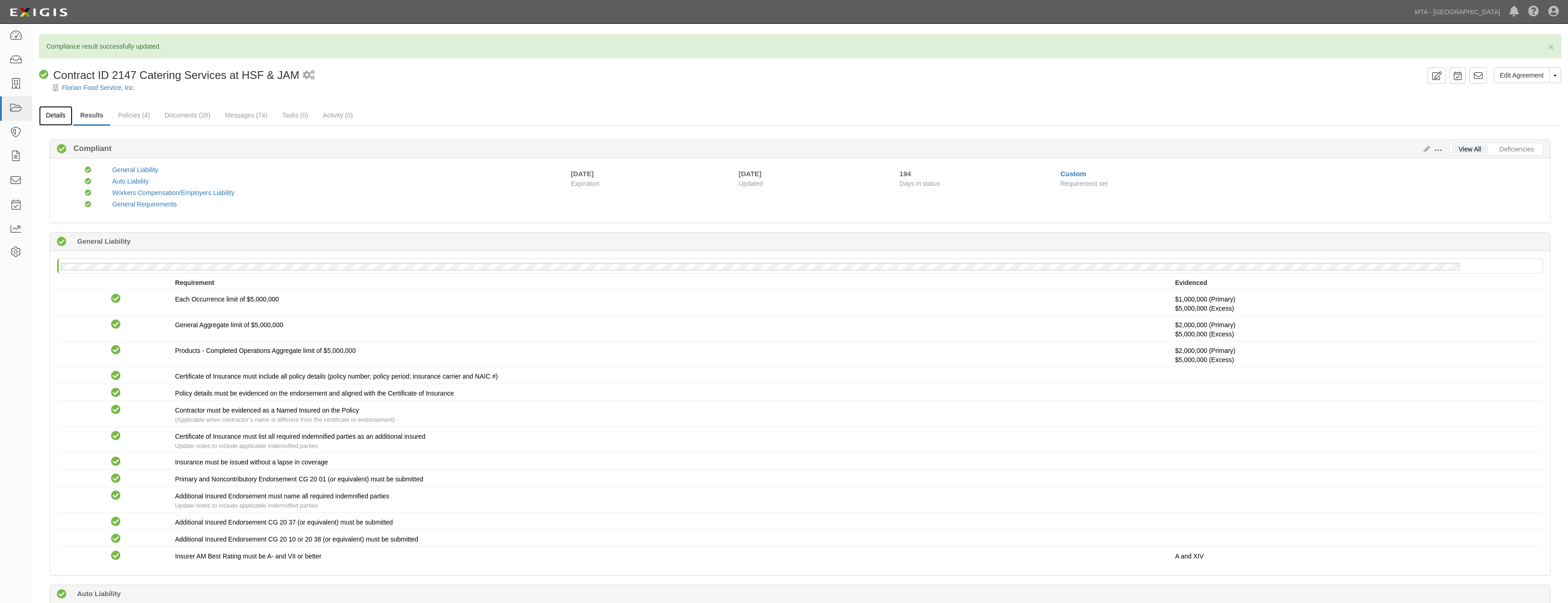
click at [55, 119] on link "Details" at bounding box center [55, 116] width 33 height 20
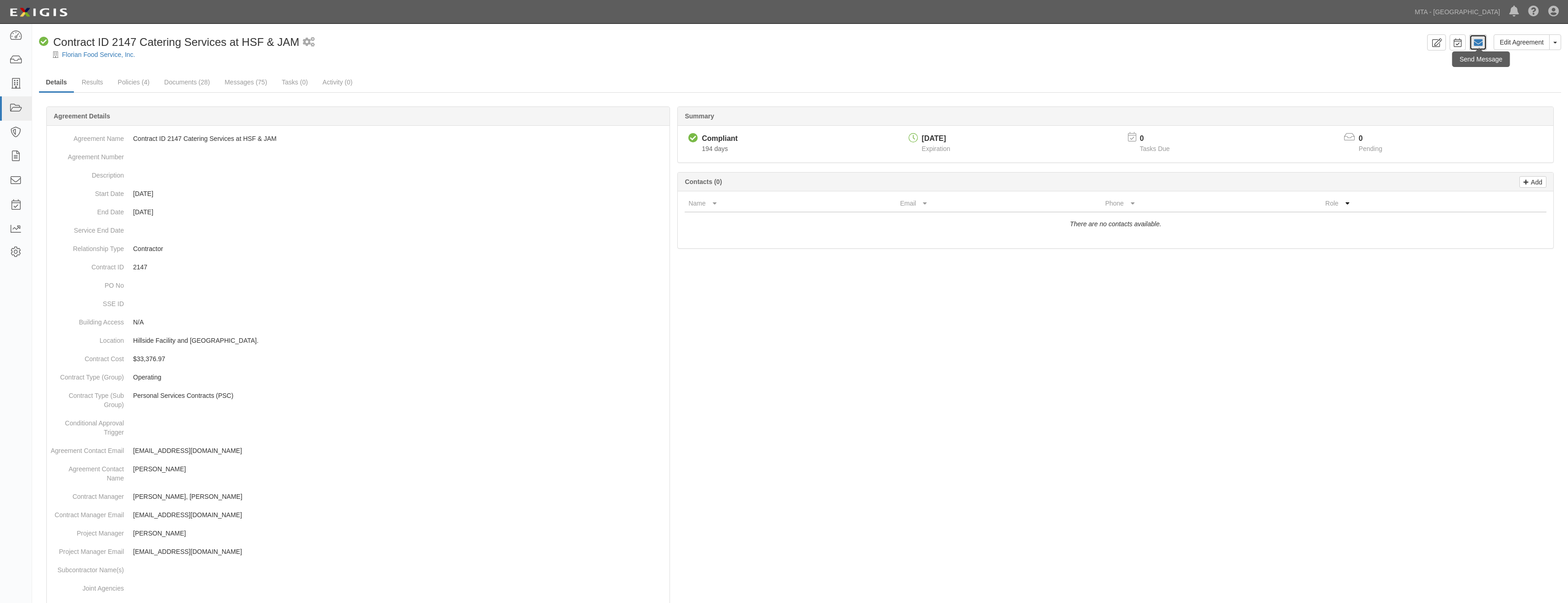
click at [1477, 43] on icon at bounding box center [1477, 42] width 9 height 9
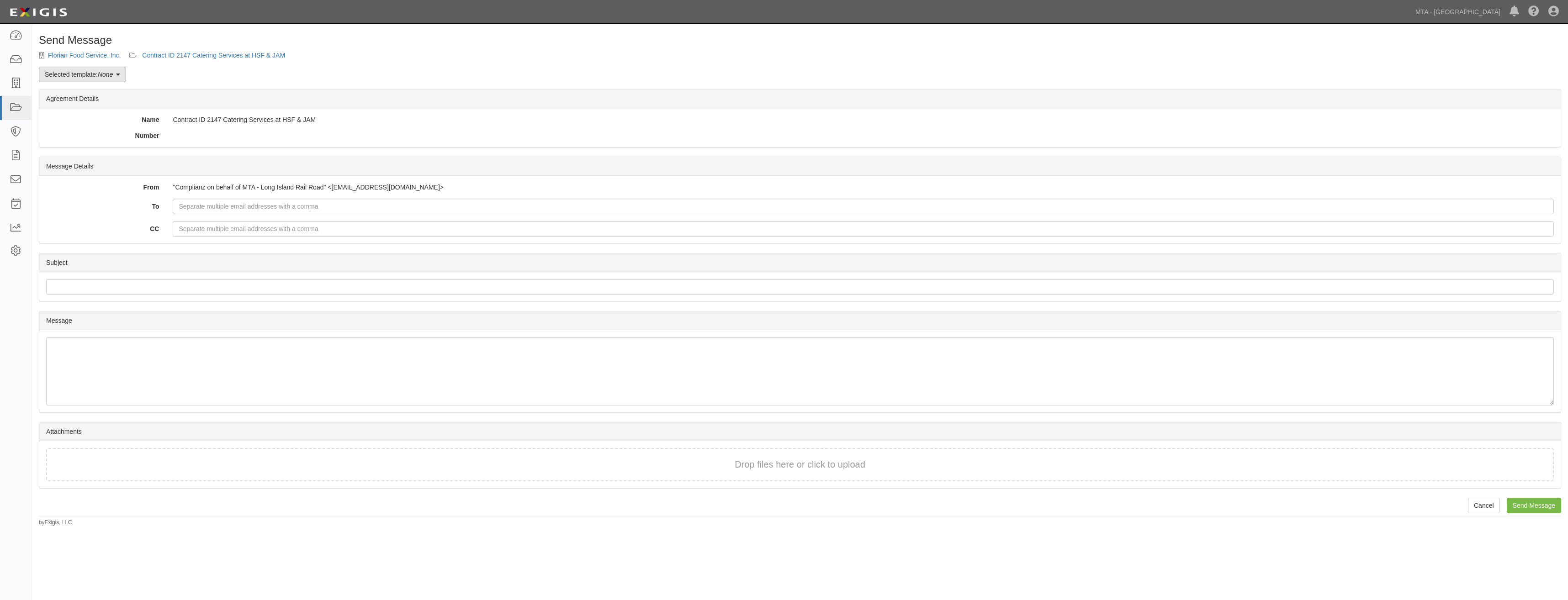
click at [102, 72] on em "None" at bounding box center [105, 74] width 15 height 7
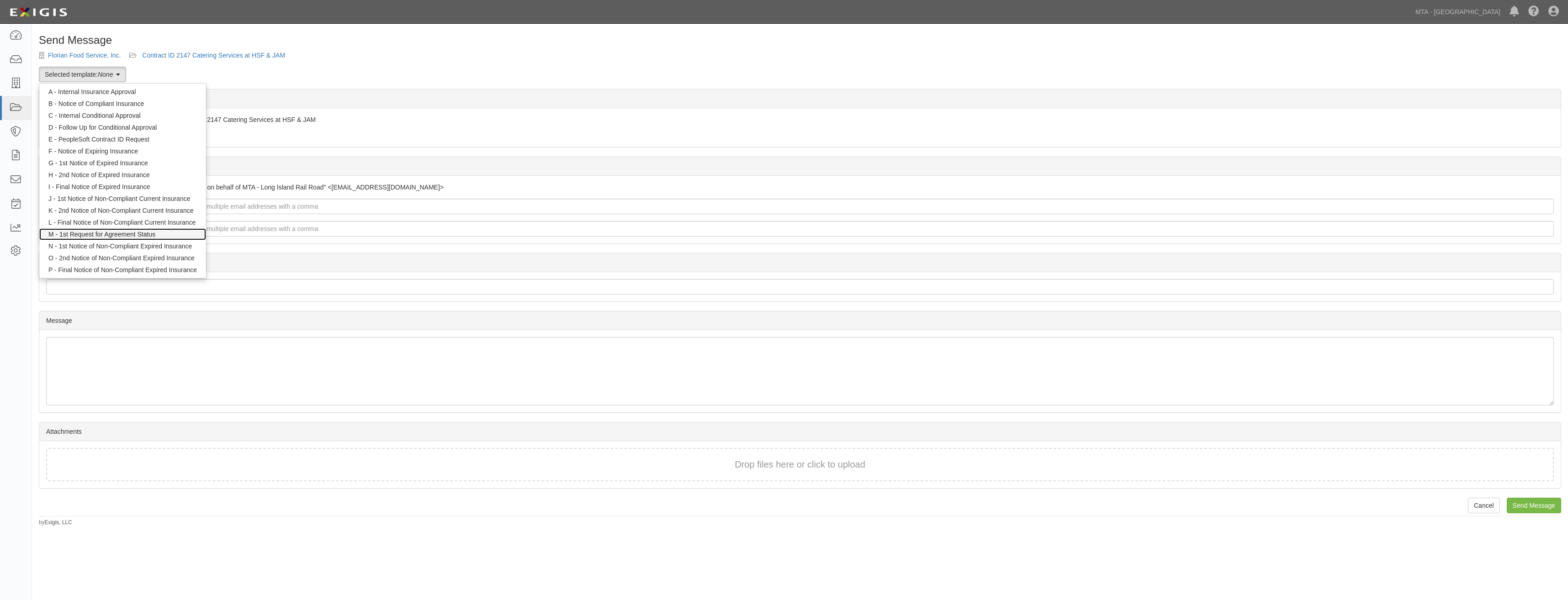
click at [137, 233] on link "M - 1st Request for Agreement Status" at bounding box center [122, 234] width 166 height 12
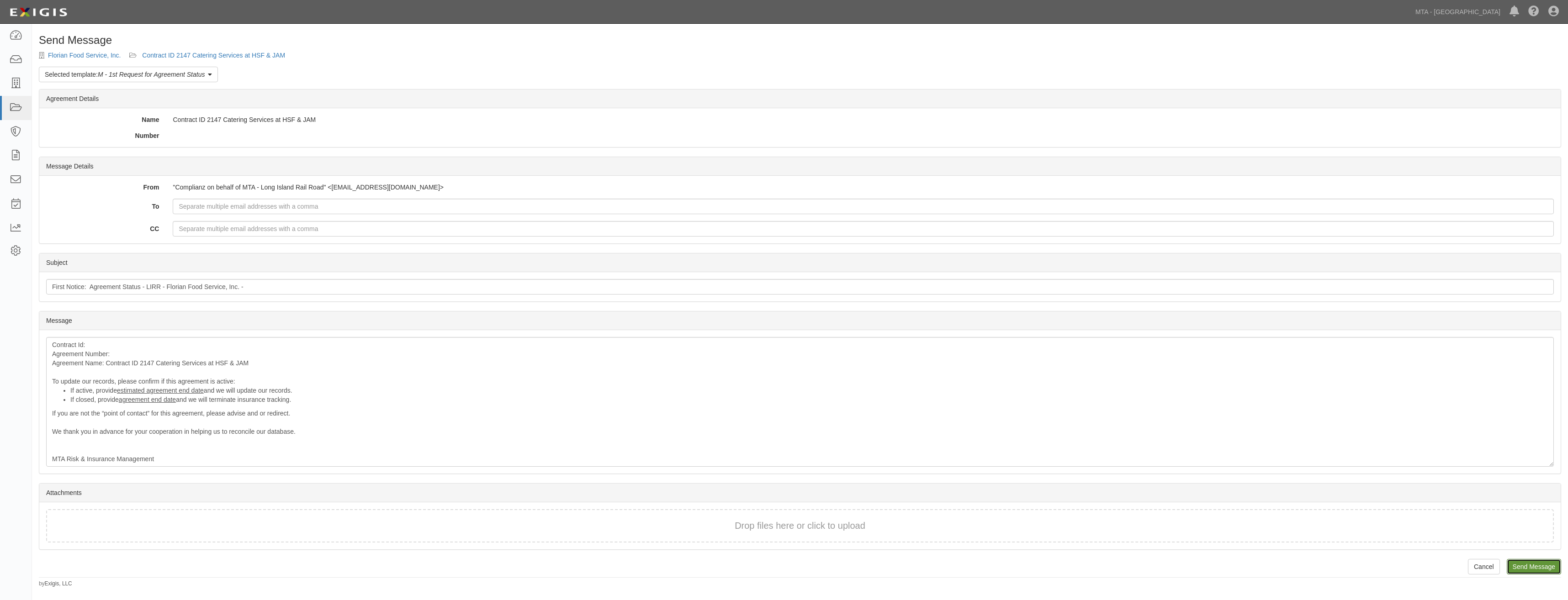
click at [1531, 571] on input "Send Message" at bounding box center [1533, 567] width 54 height 15
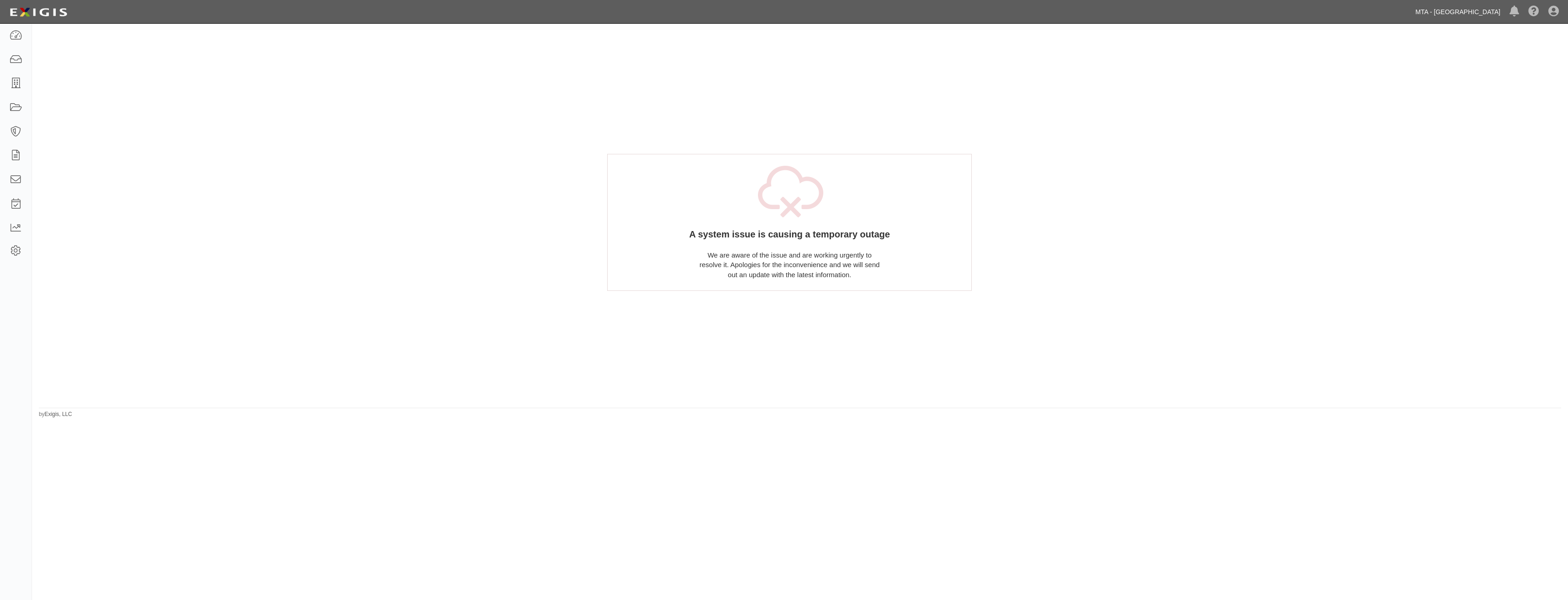
click at [1469, 9] on link "MTA - [GEOGRAPHIC_DATA]" at bounding box center [1458, 11] width 94 height 19
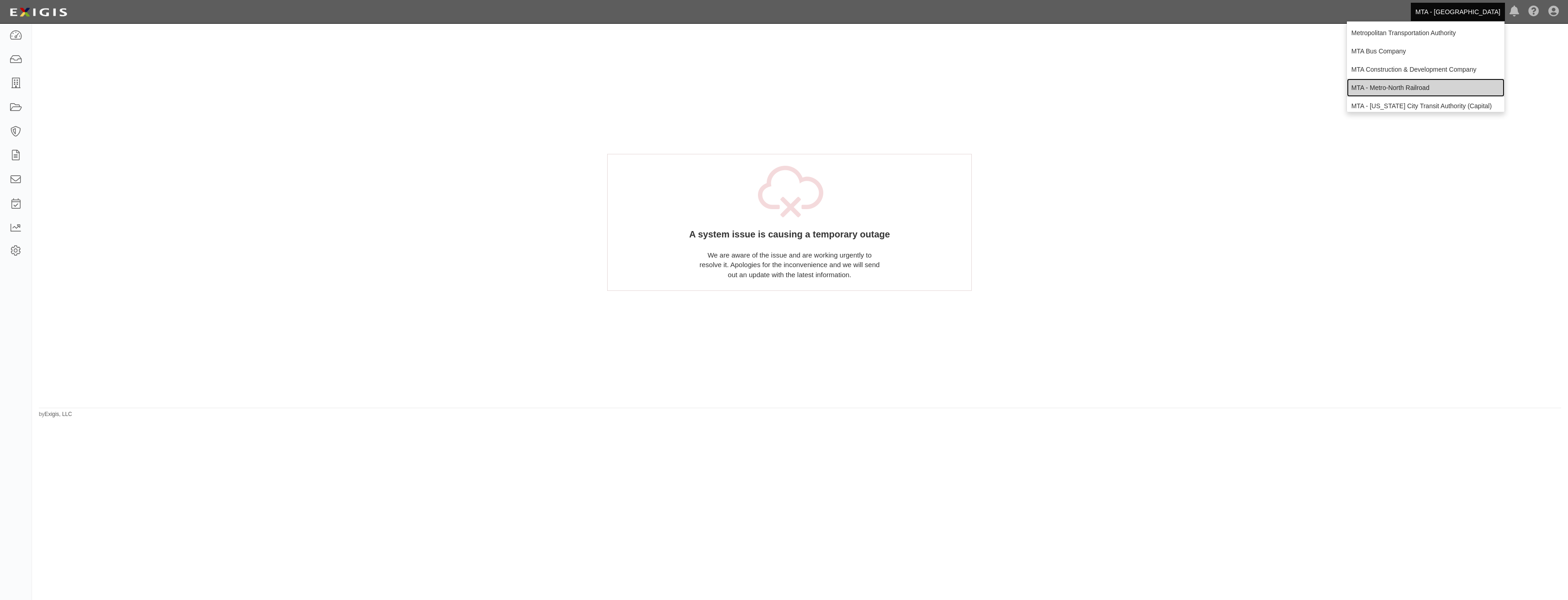
click at [1415, 86] on link "MTA - Metro-North Railroad" at bounding box center [1425, 88] width 158 height 19
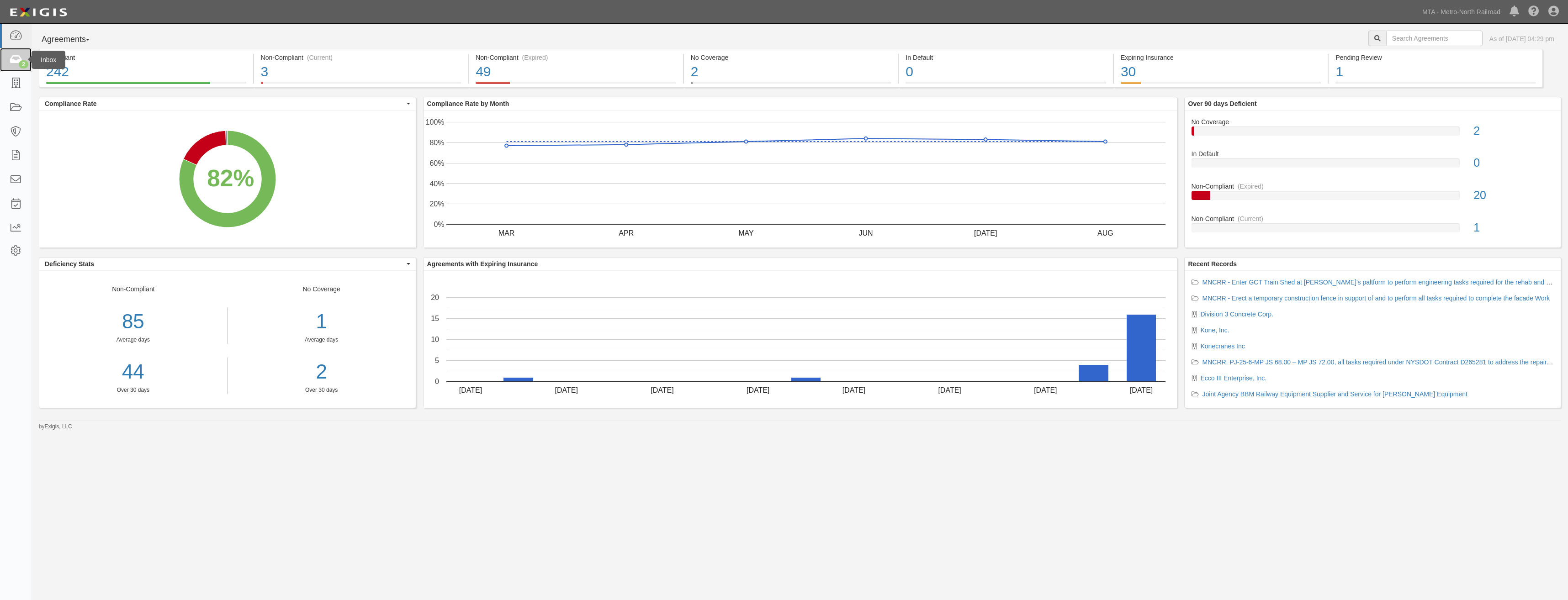
click at [24, 57] on link "2" at bounding box center [15, 60] width 32 height 24
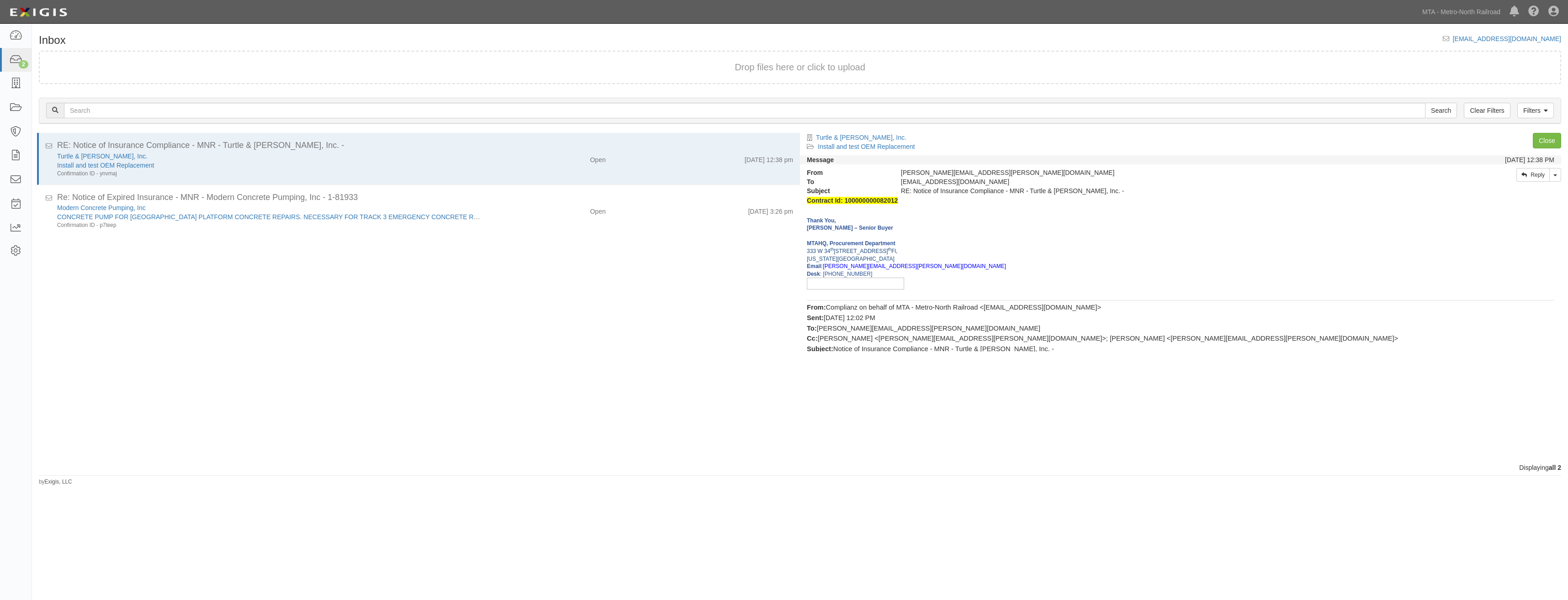
click at [877, 200] on span "Contract Id: 100000000082012" at bounding box center [852, 200] width 91 height 7
copy span "100000000082012"
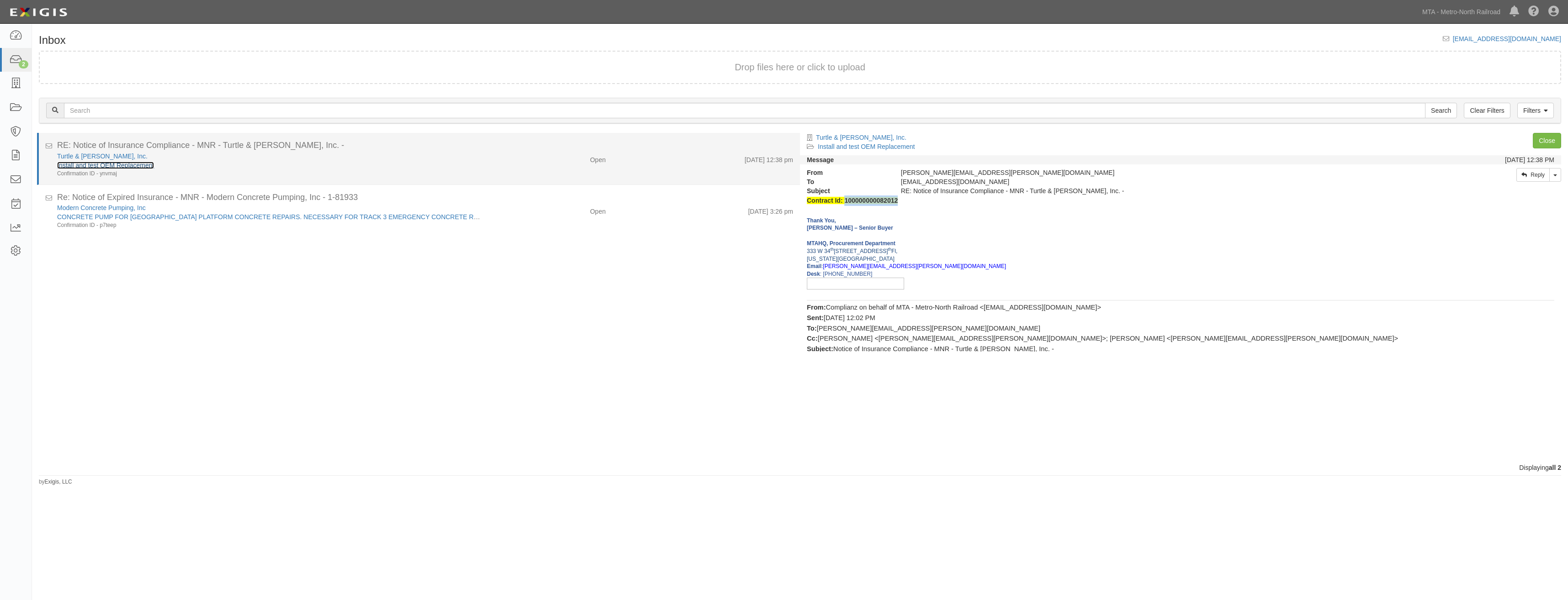
click at [132, 166] on link "Install and test OEM Replacement" at bounding box center [105, 165] width 97 height 7
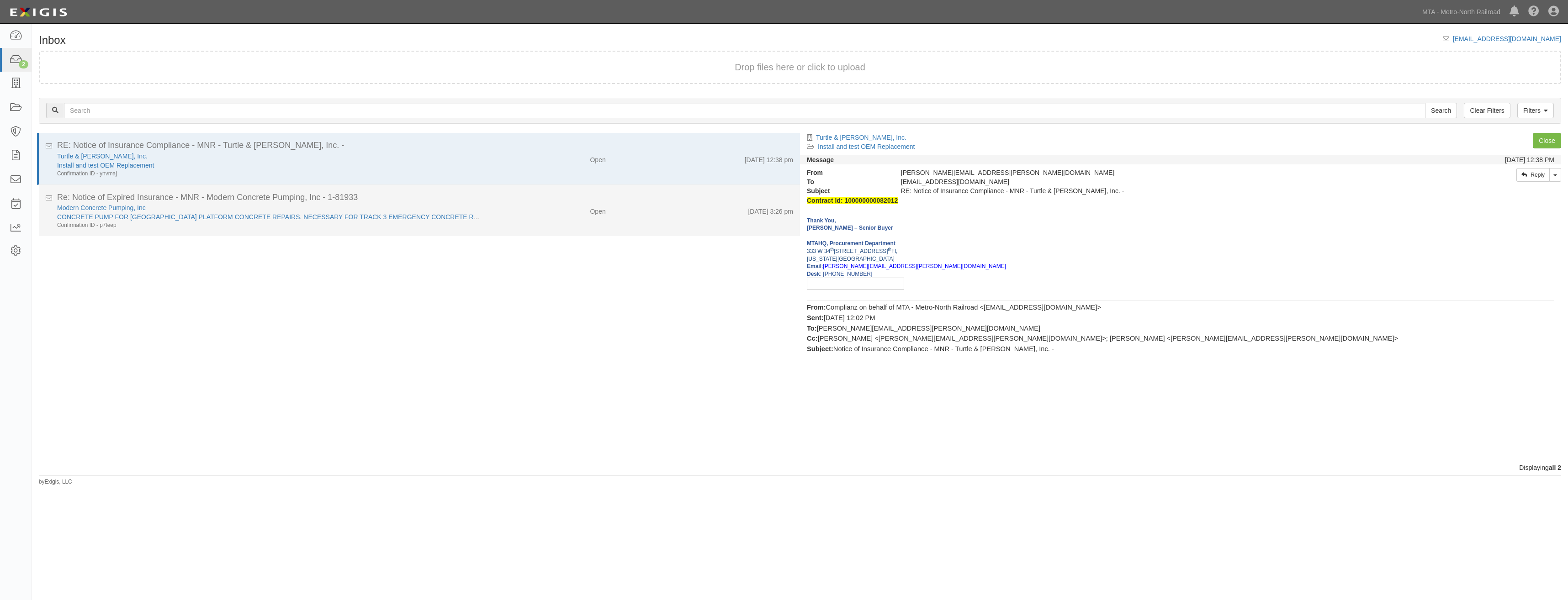
click at [563, 218] on div "Modern Concrete Pumping, Inc CONCRETE PUMP FOR GREENWICH STATION PLATFORM CONCR…" at bounding box center [425, 216] width 749 height 26
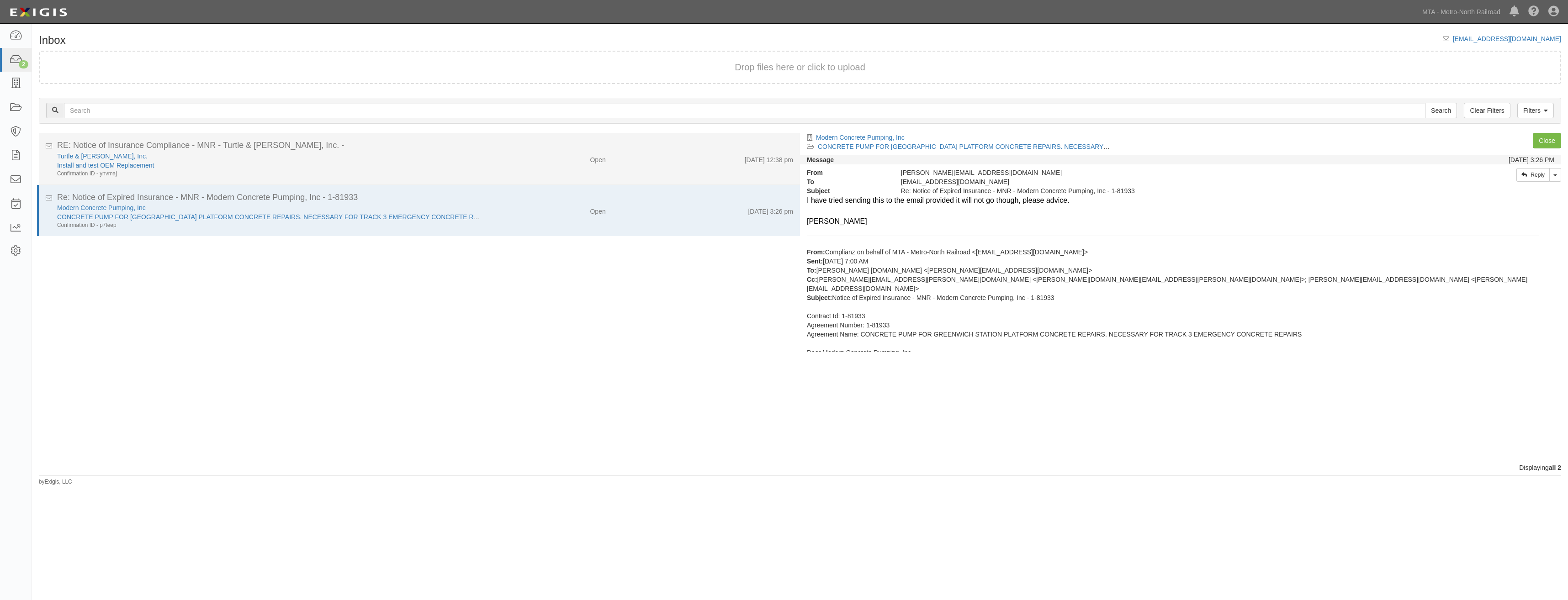
click at [483, 175] on div "Turtle & Hughes, Inc. Install and test OEM Replacement Confirmation ID - ynvmaj" at bounding box center [269, 165] width 437 height 26
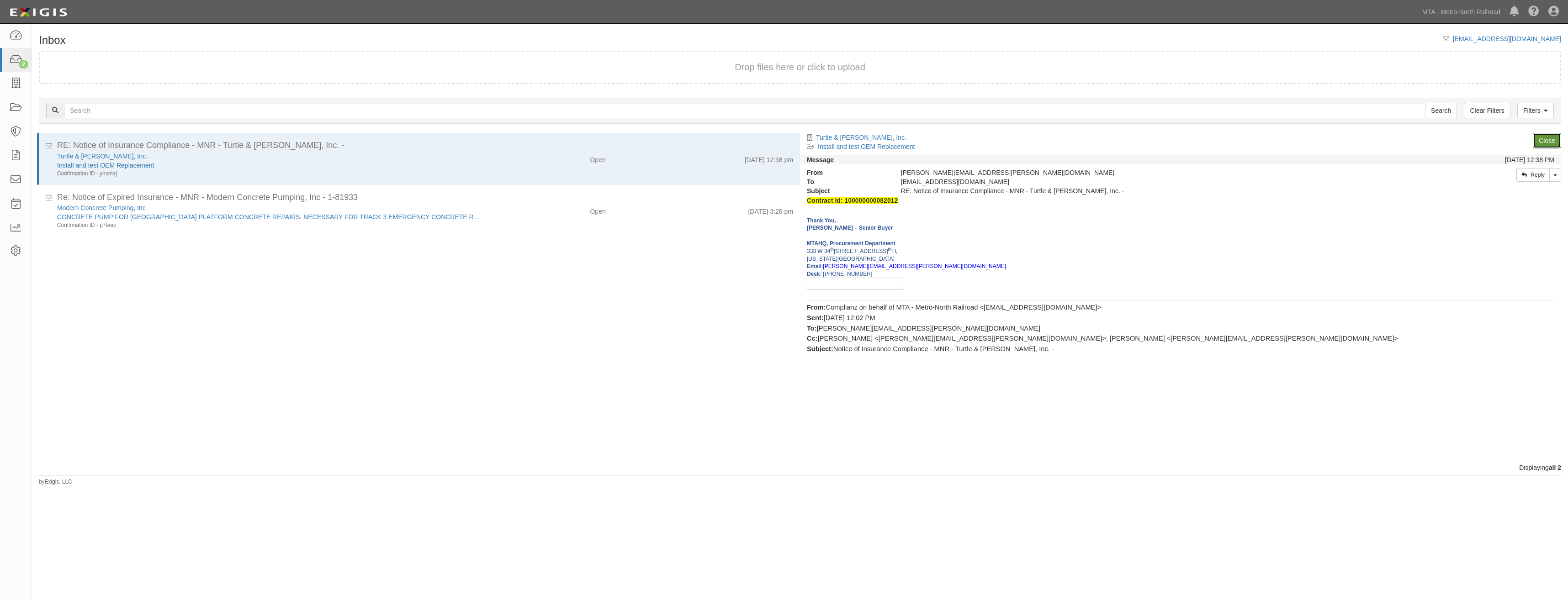
click at [1544, 145] on link "Close" at bounding box center [1546, 140] width 28 height 15
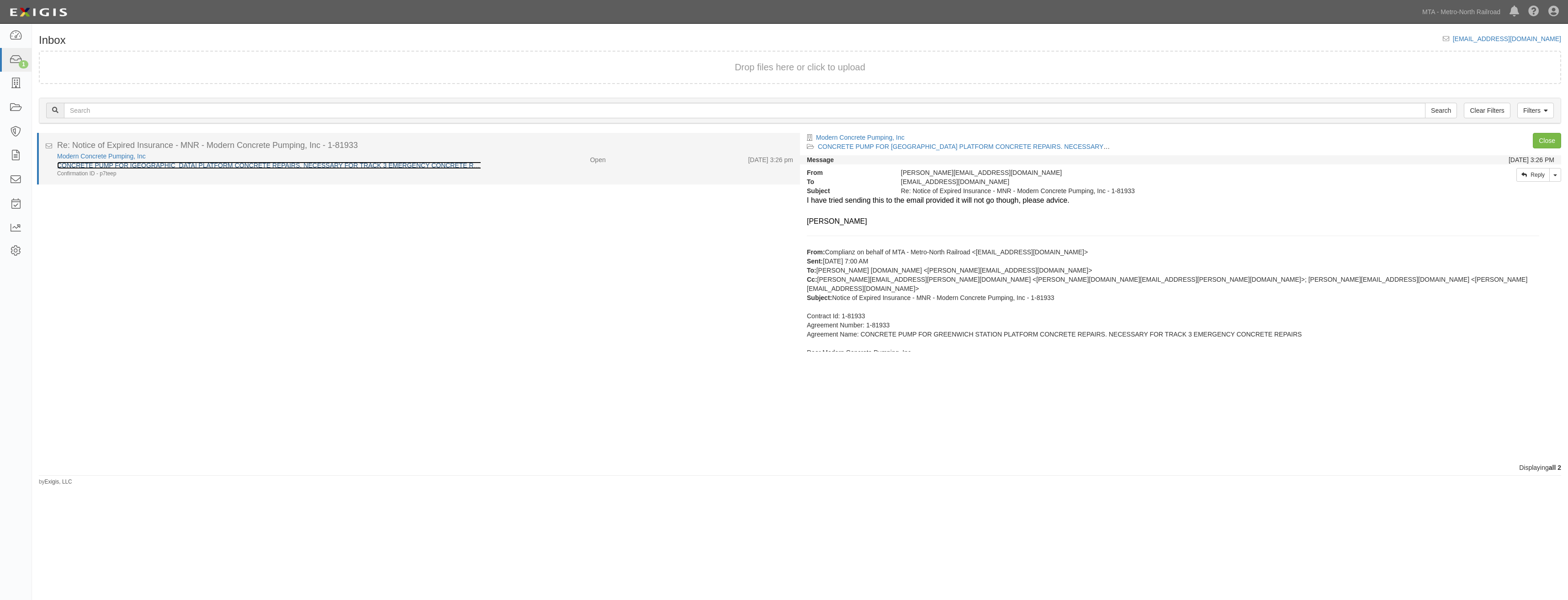
click at [392, 167] on link "CONCRETE PUMP FOR GREENWICH STATION PLATFORM CONCRETE REPAIRS. NECESSARY FOR TR…" at bounding box center [276, 165] width 439 height 7
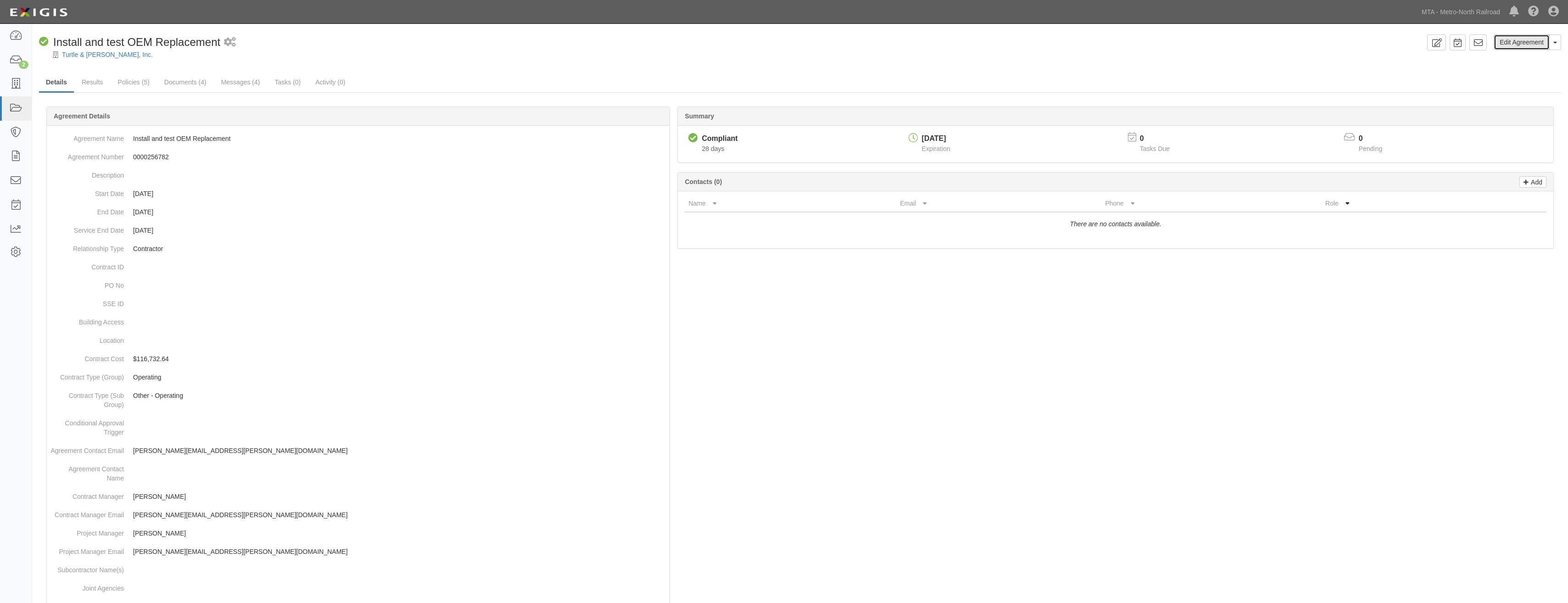
click at [1517, 45] on link "Edit Agreement" at bounding box center [1521, 42] width 56 height 16
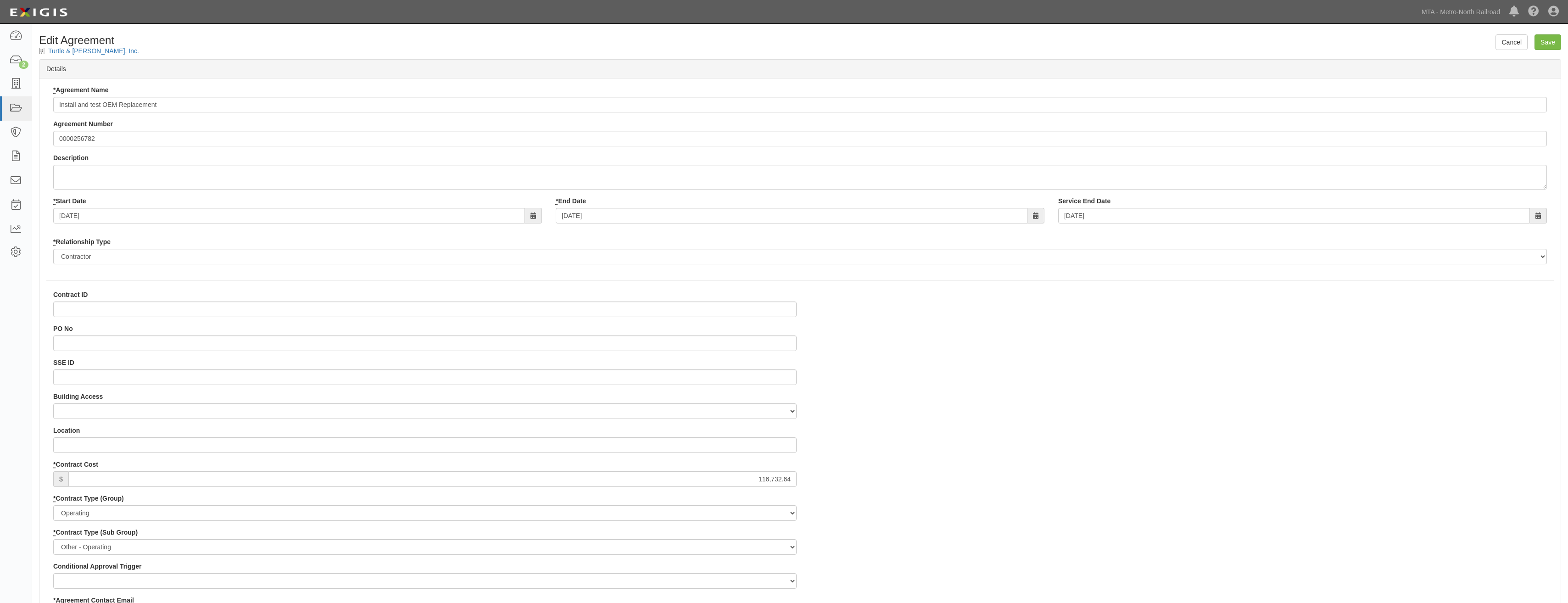
select select
click at [290, 138] on input "0000256782" at bounding box center [800, 138] width 1494 height 16
paste input "100000000082012"
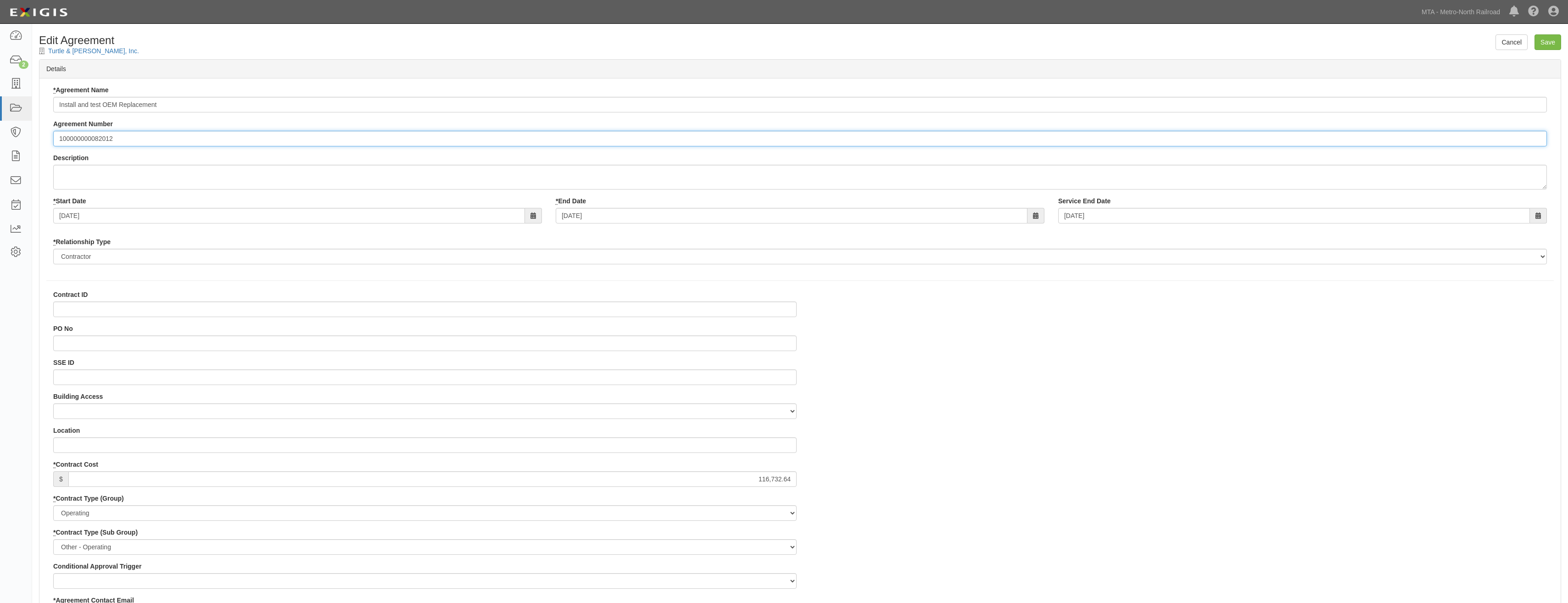
type input "100000000082012"
click at [330, 302] on input "Contract ID" at bounding box center [424, 309] width 743 height 16
paste input "100000000082012"
type input "100000000082012"
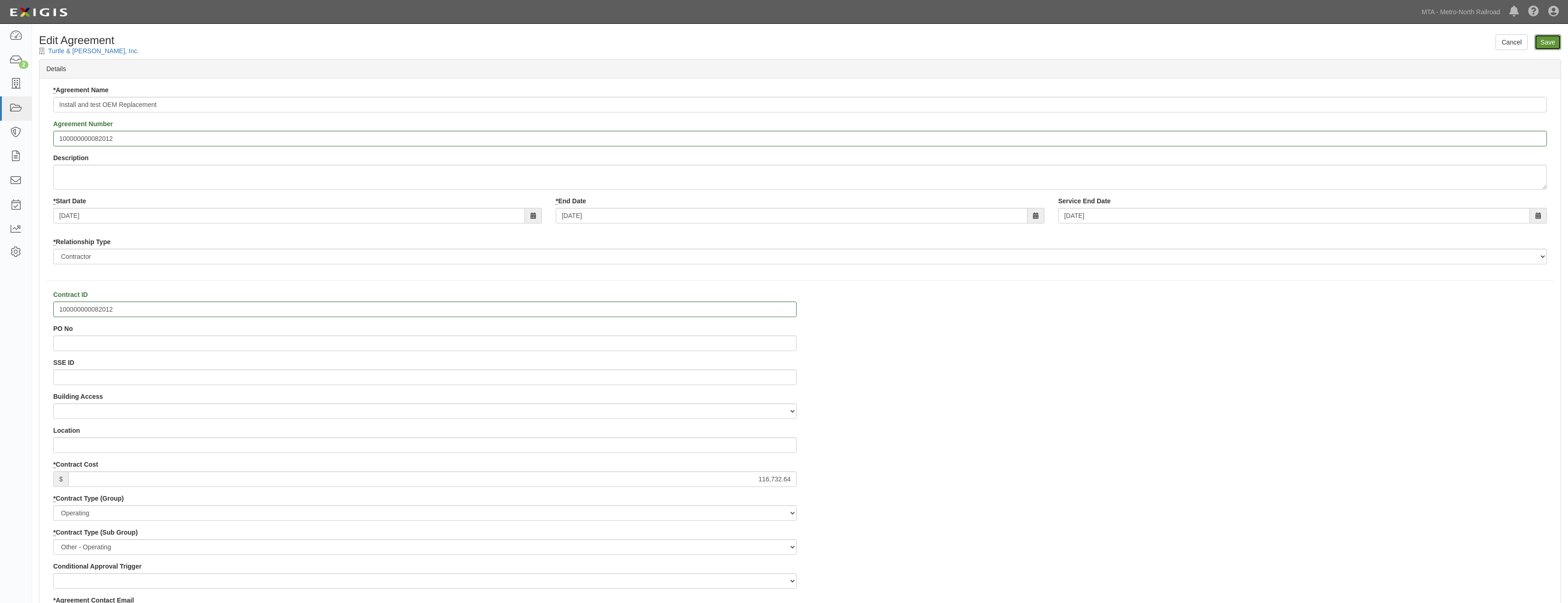
click at [1548, 42] on input "Save" at bounding box center [1548, 42] width 27 height 16
type input "116732.64"
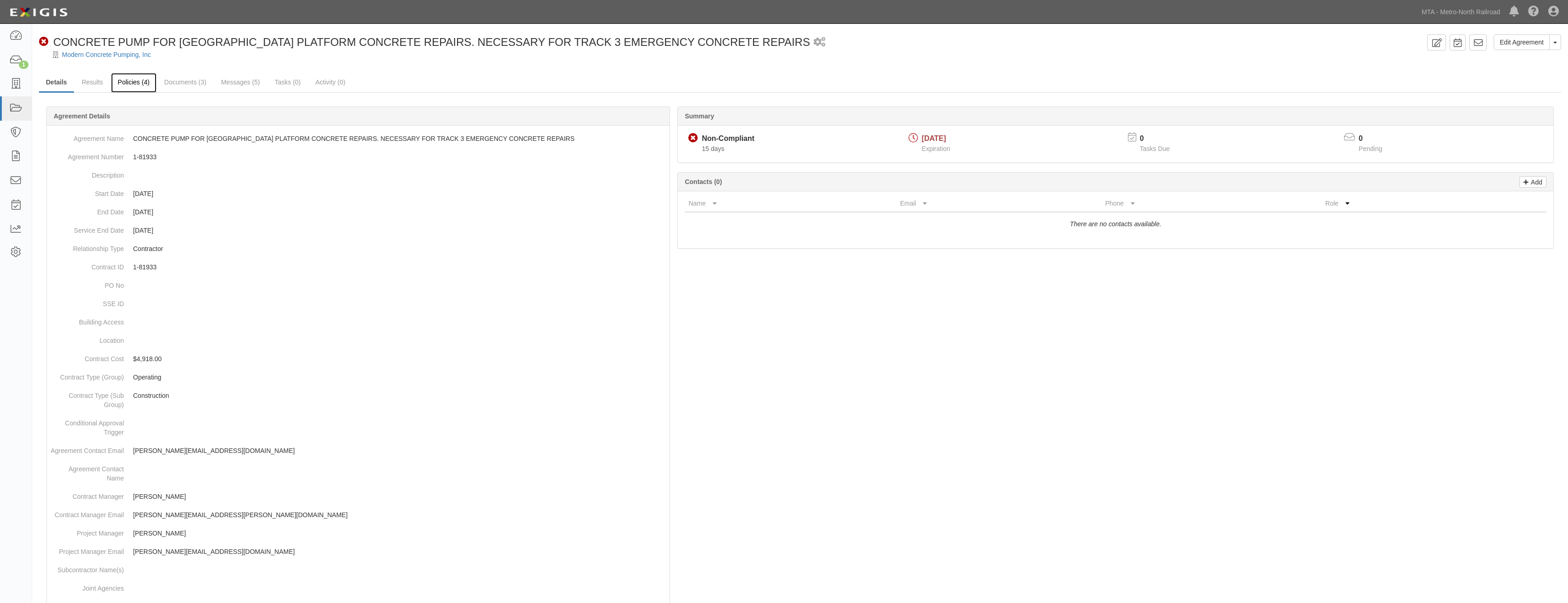
click at [137, 80] on link "Policies (4)" at bounding box center [134, 82] width 46 height 20
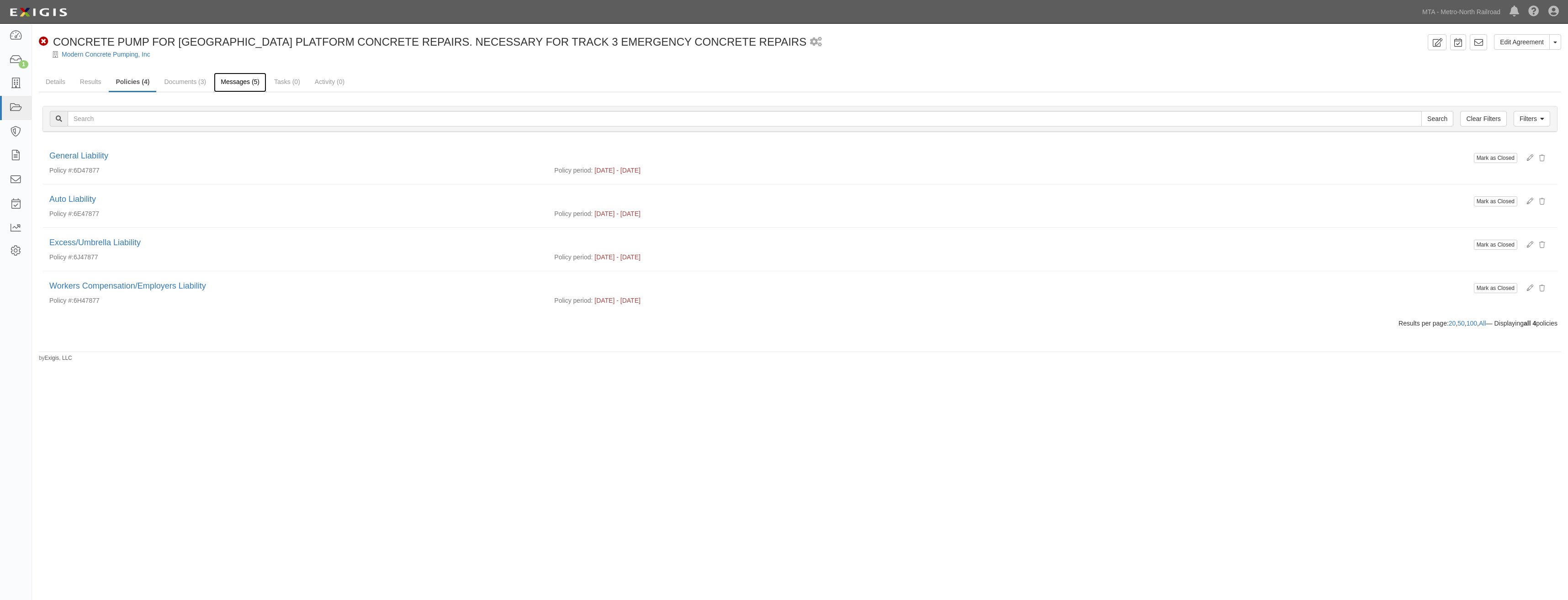
click at [239, 83] on link "Messages (5)" at bounding box center [240, 82] width 53 height 19
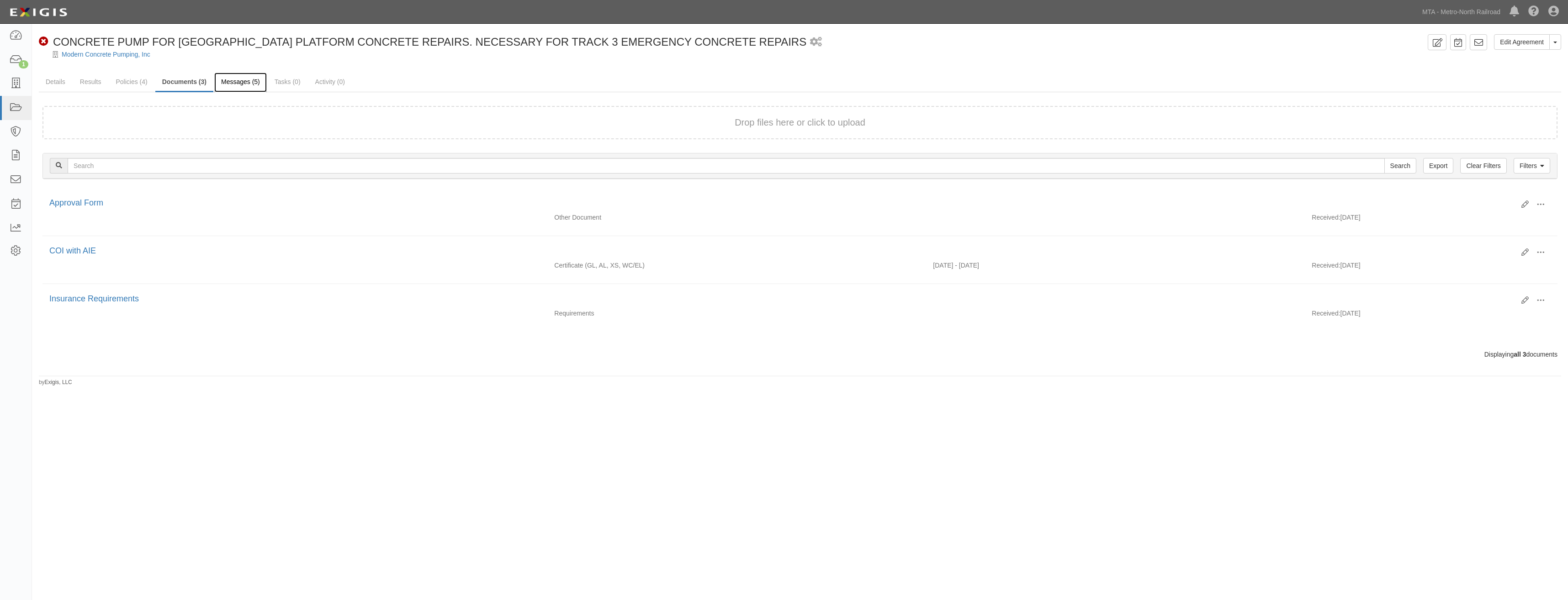
click at [241, 79] on link "Messages (5)" at bounding box center [240, 82] width 53 height 19
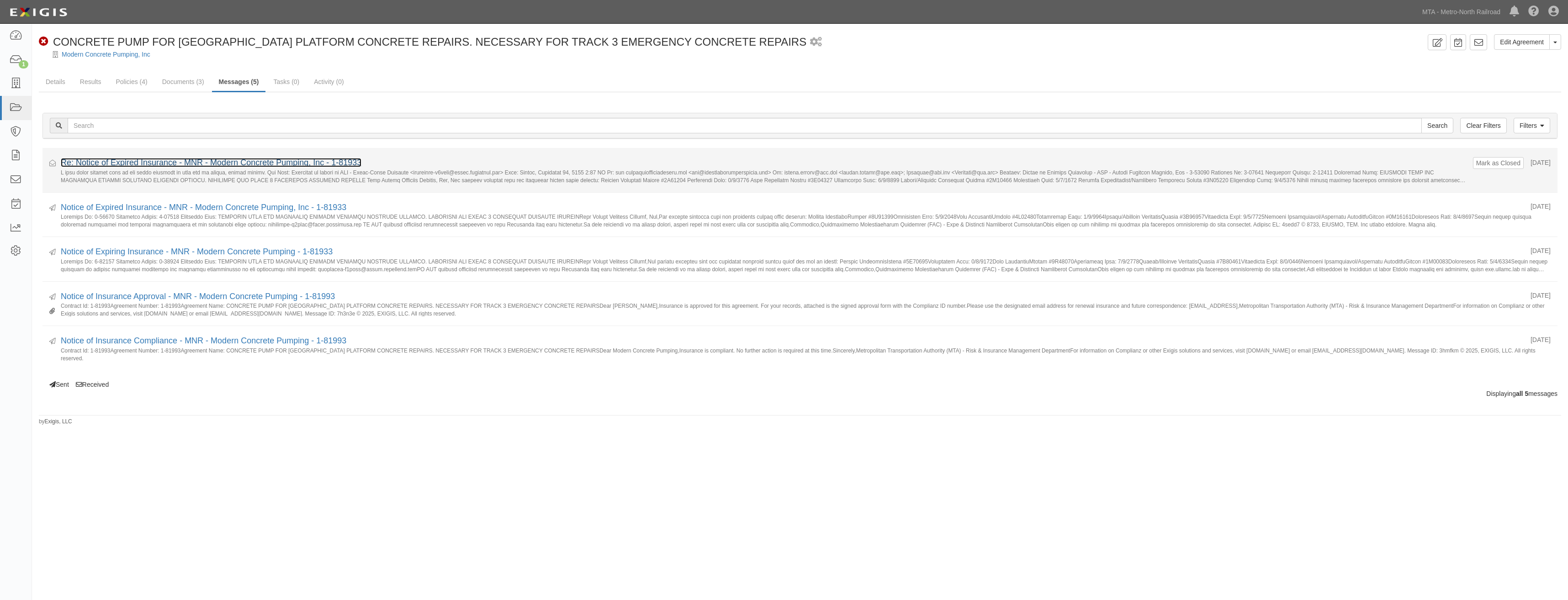
click at [305, 160] on link "Re: Notice of Expired Insurance - MNR - Modern Concrete Pumping, Inc - 1-81933" at bounding box center [211, 162] width 300 height 9
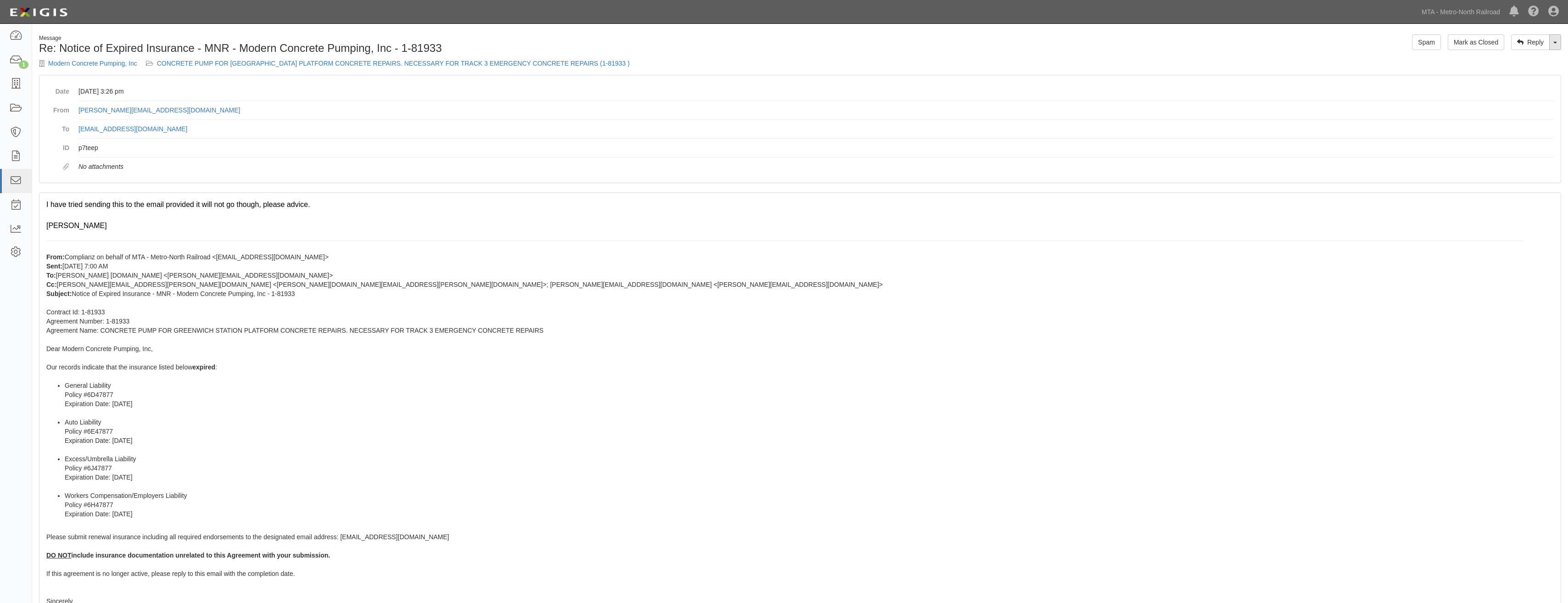
click at [1557, 42] on link "Toggle Dropdown" at bounding box center [1555, 42] width 12 height 16
click at [1510, 61] on link "Reply All" at bounding box center [1524, 60] width 73 height 12
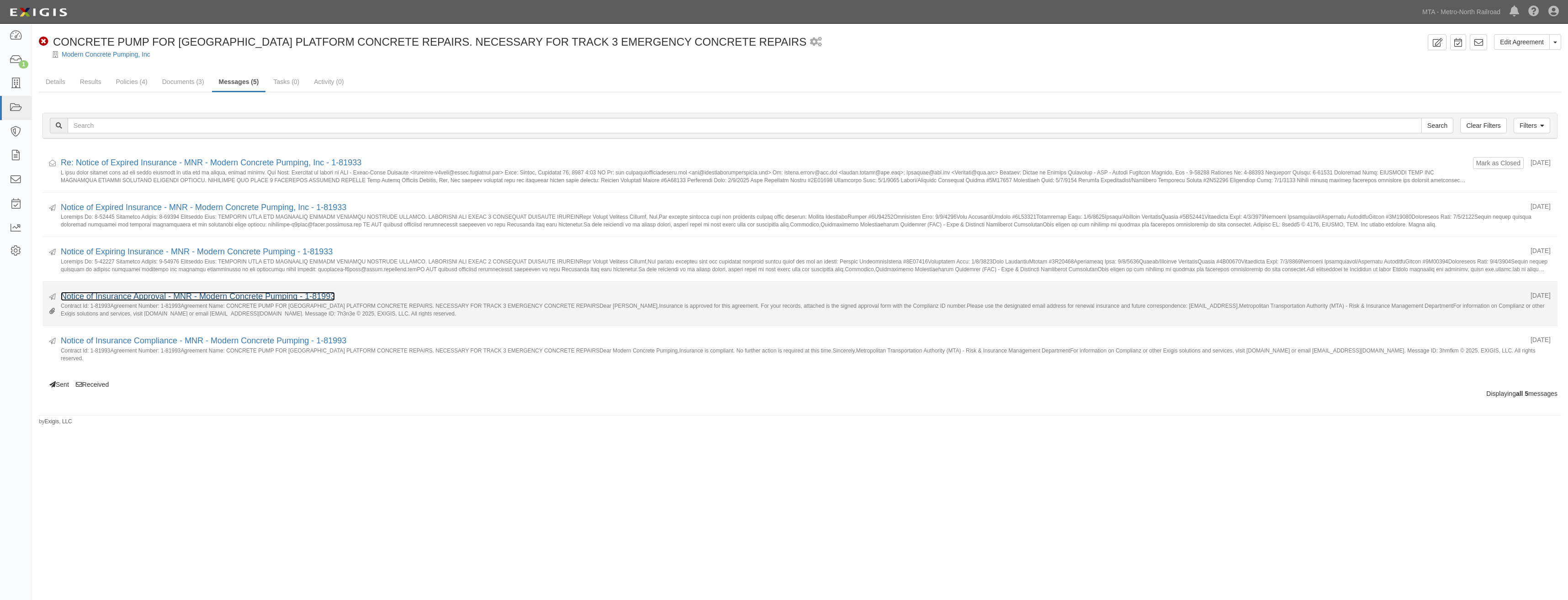
click at [265, 296] on link "Notice of Insurance Approval - MNR - Modern Concrete Pumping - 1-81993" at bounding box center [198, 296] width 274 height 9
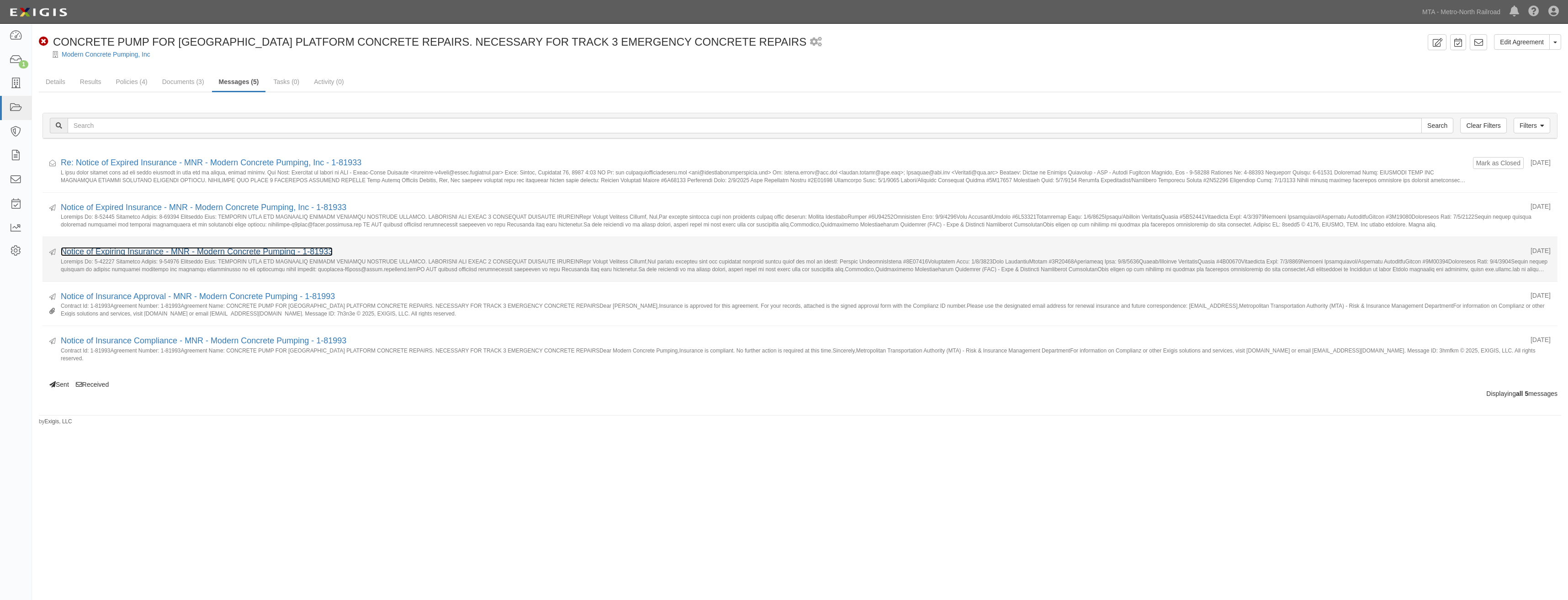
click at [211, 254] on link "Notice of Expiring Insurance - MNR - Modern Concrete Pumping - 1-81933" at bounding box center [197, 251] width 272 height 9
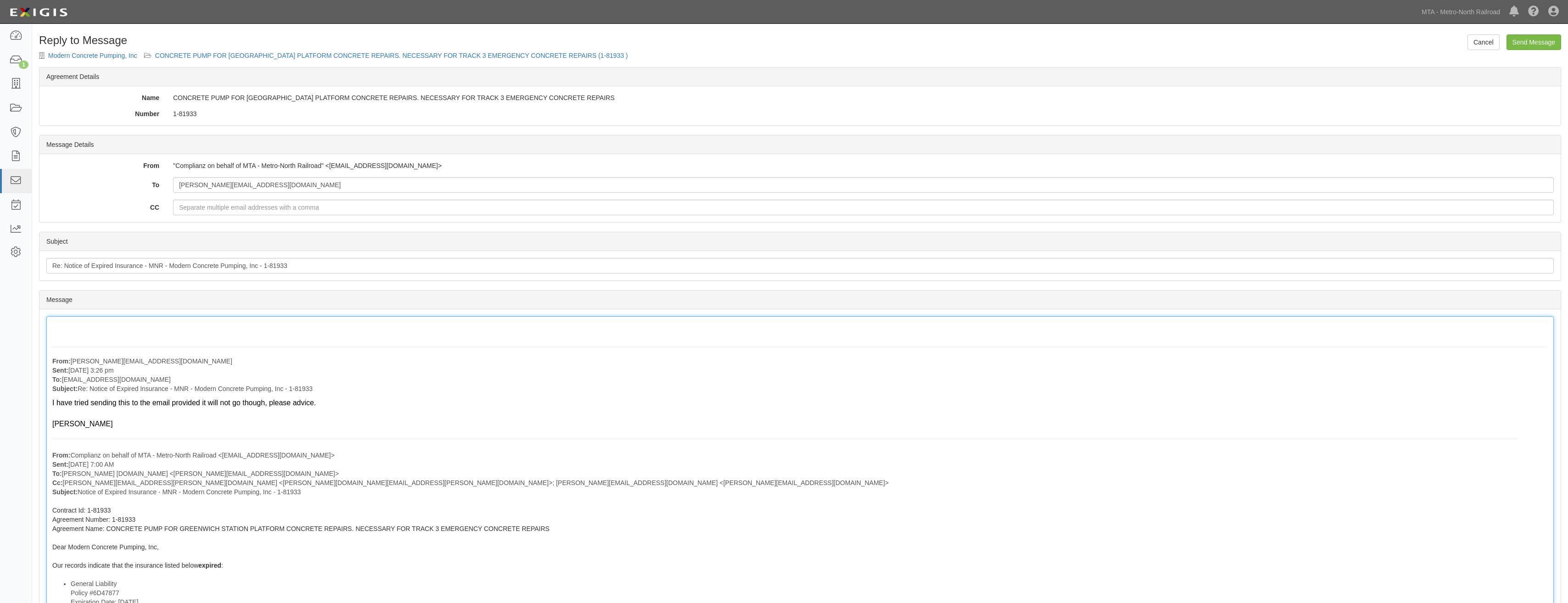
click at [204, 321] on div "From: [PERSON_NAME][EMAIL_ADDRESS][DOMAIN_NAME] Sent: [DATE] 3:26 pm To: [EMAIL…" at bounding box center [800, 605] width 1508 height 579
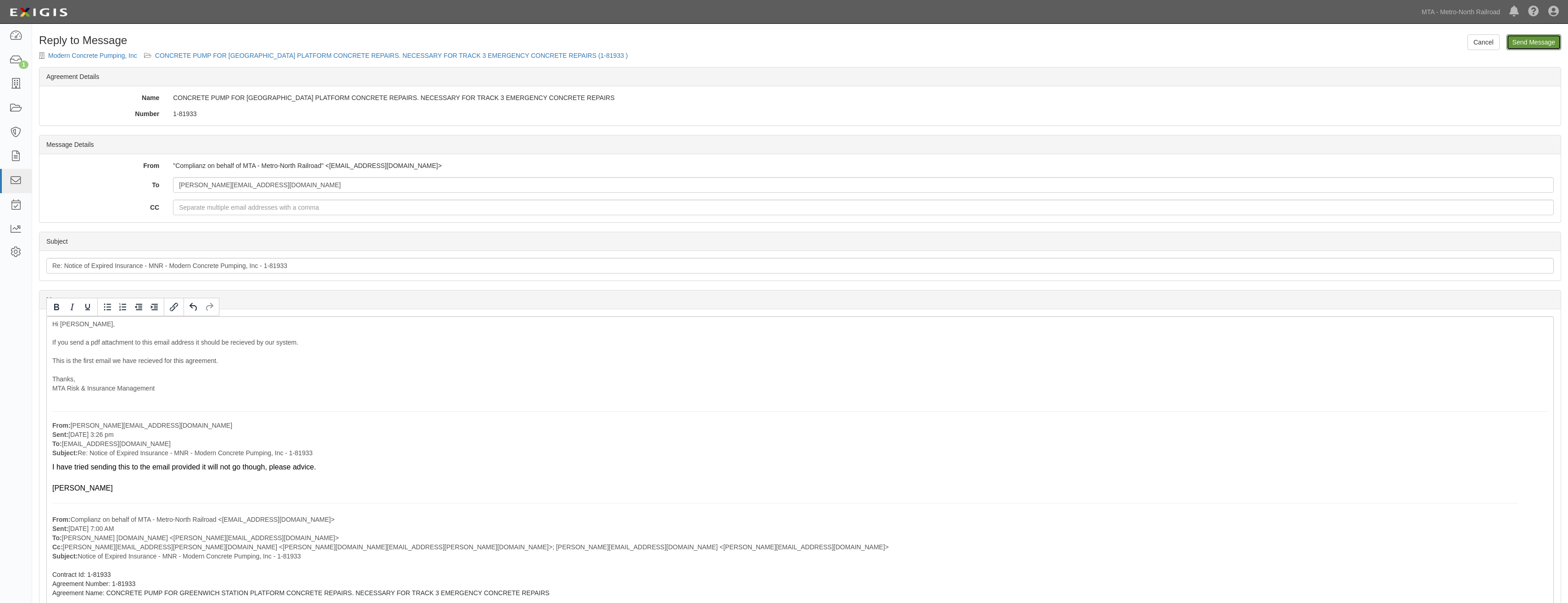
drag, startPoint x: 1535, startPoint y: 41, endPoint x: 841, endPoint y: 41, distance: 694.0
click at [1535, 41] on input "Send Message" at bounding box center [1534, 42] width 55 height 16
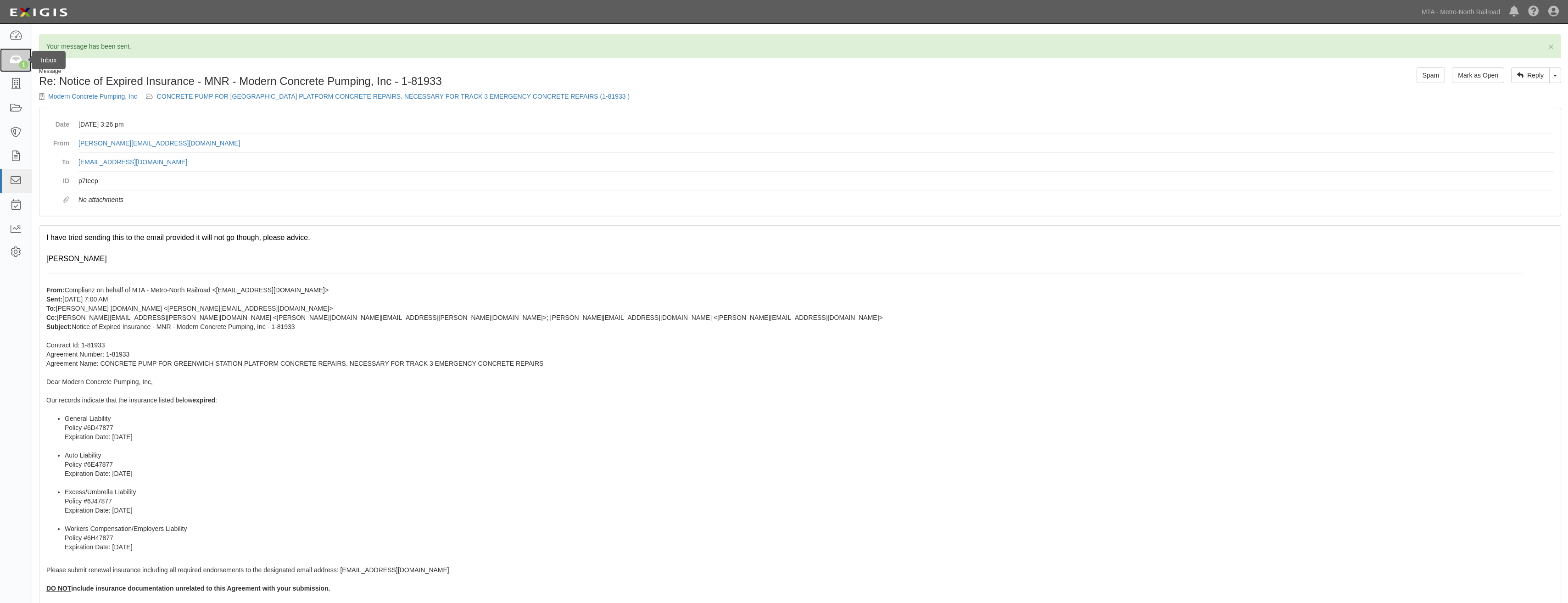
click at [23, 63] on div "1" at bounding box center [24, 64] width 10 height 8
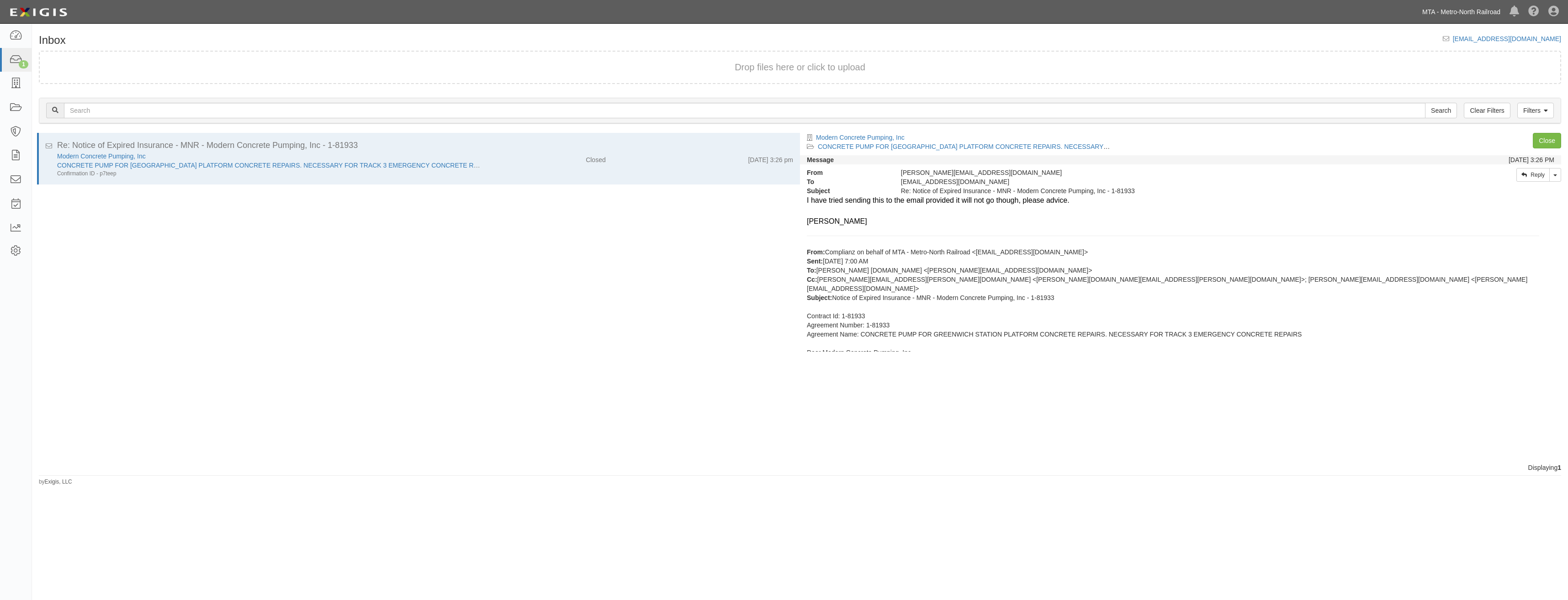
click at [1446, 12] on link "MTA - Metro-North Railroad" at bounding box center [1461, 11] width 87 height 19
click at [1428, 32] on link "Metropolitan Transportation Authority" at bounding box center [1425, 32] width 158 height 19
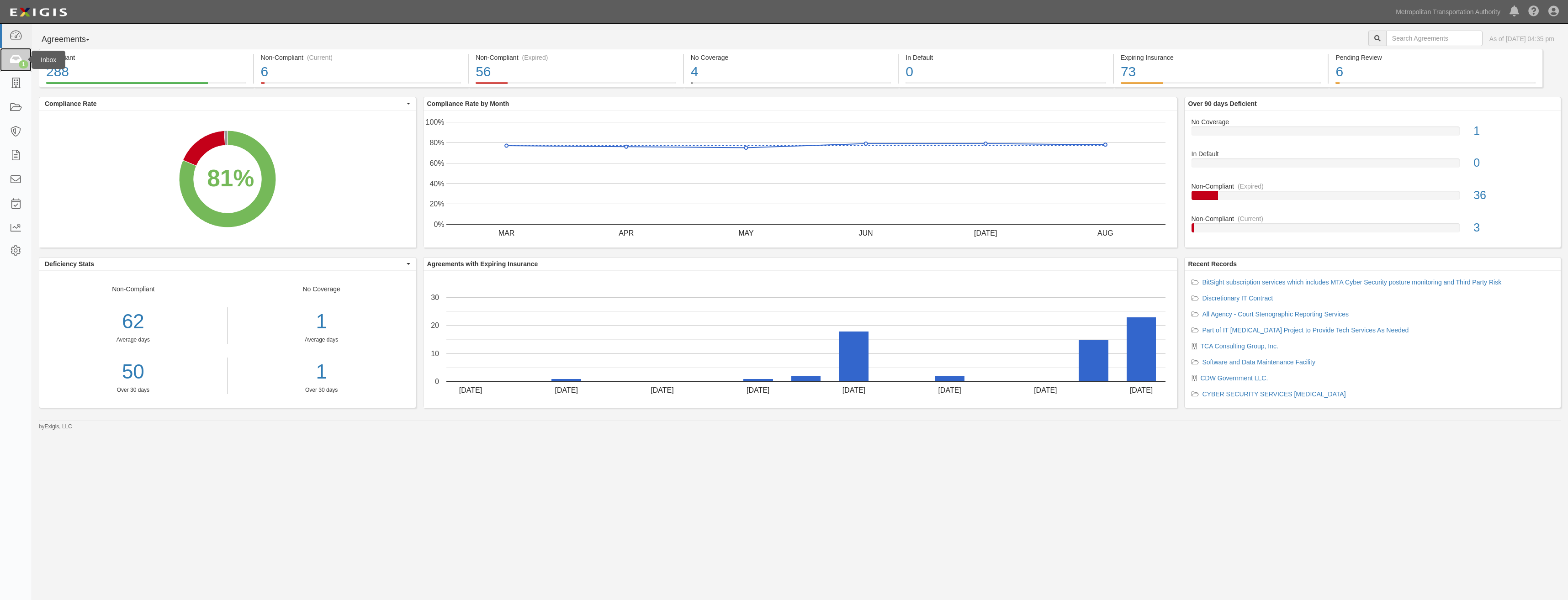
click at [18, 51] on link "1" at bounding box center [15, 60] width 32 height 24
